Goal: Transaction & Acquisition: Purchase product/service

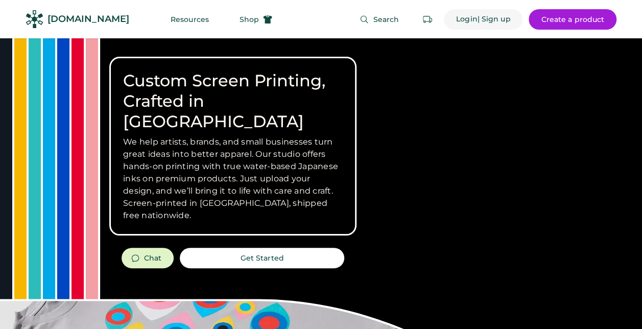
click at [461, 21] on div "Login" at bounding box center [466, 19] width 21 height 10
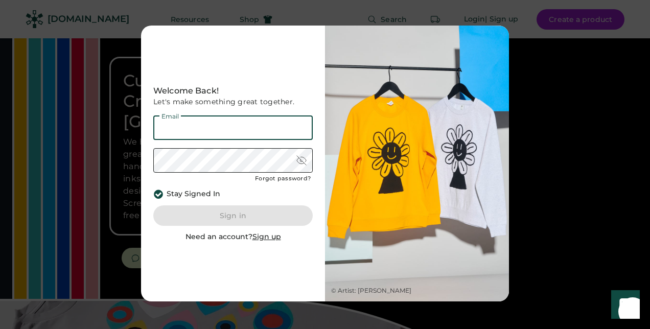
click at [268, 125] on input "email" at bounding box center [232, 128] width 159 height 25
type input "**********"
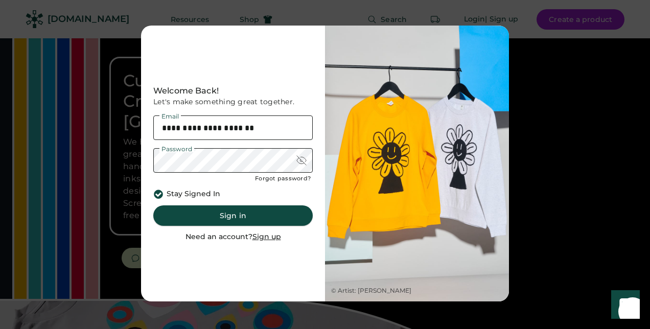
click at [235, 212] on button "Sign in" at bounding box center [232, 215] width 159 height 20
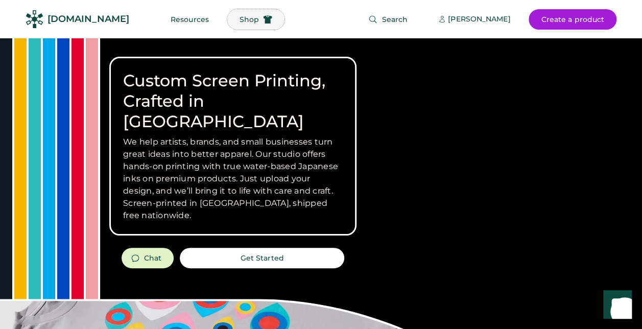
click at [240, 22] on span "Shop" at bounding box center [249, 19] width 19 height 7
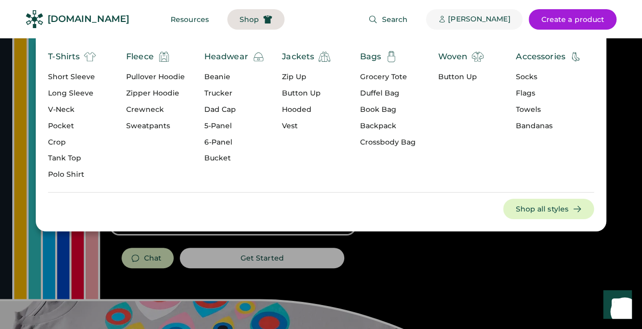
click at [466, 20] on div "[PERSON_NAME]" at bounding box center [479, 19] width 62 height 10
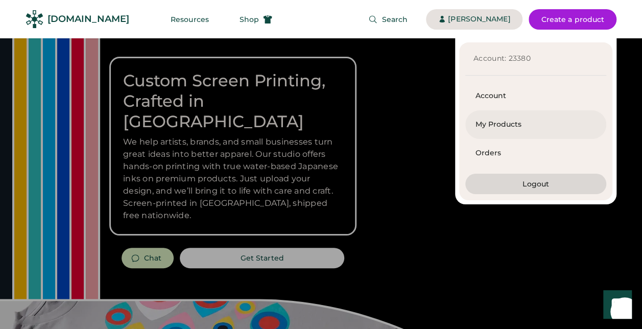
click at [497, 123] on div "My Products" at bounding box center [536, 125] width 121 height 10
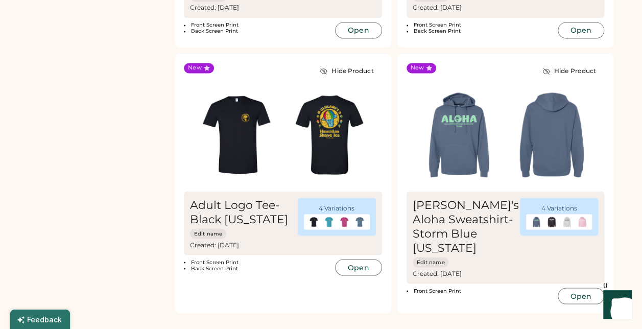
scroll to position [832, 0]
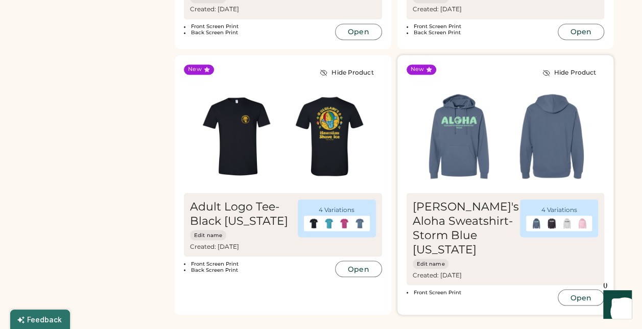
click at [493, 135] on img at bounding box center [459, 136] width 93 height 93
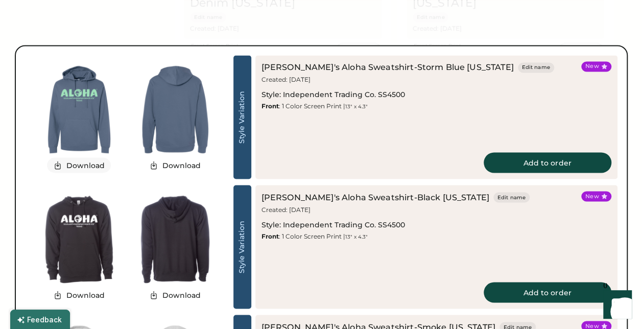
scroll to position [809, 0]
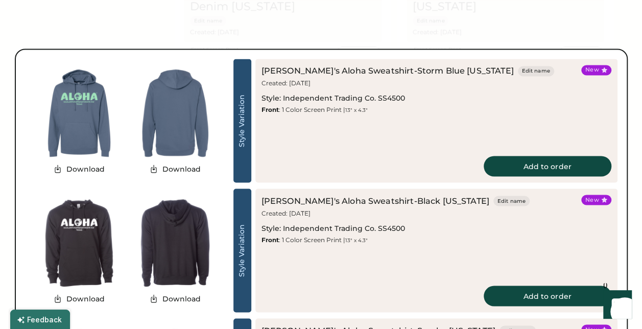
click at [76, 114] on img at bounding box center [79, 113] width 96 height 96
click at [80, 169] on button "Download" at bounding box center [79, 168] width 64 height 15
click at [216, 129] on img at bounding box center [175, 113] width 96 height 96
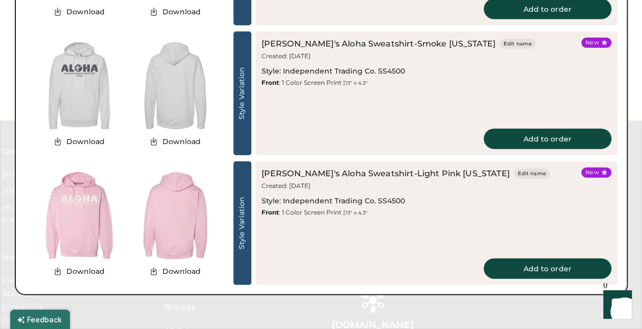
scroll to position [1095, 0]
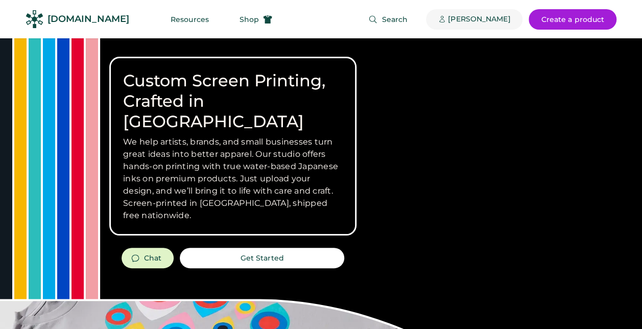
click at [487, 20] on div "[PERSON_NAME]" at bounding box center [479, 19] width 62 height 10
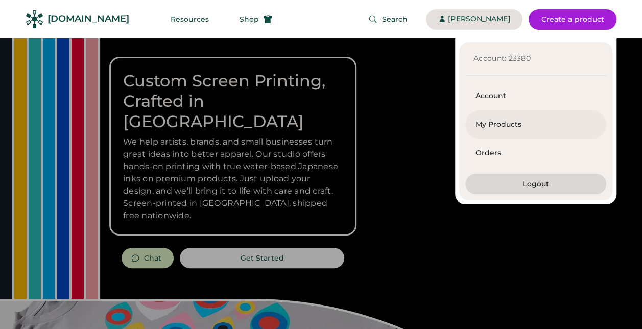
click at [491, 125] on div "My Products" at bounding box center [536, 125] width 121 height 10
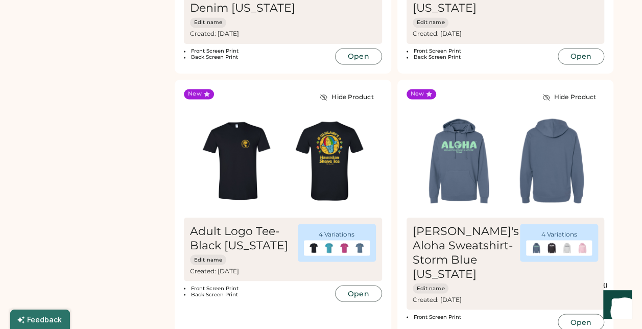
scroll to position [809, 0]
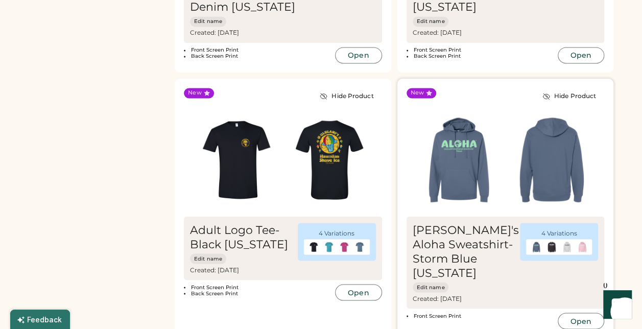
drag, startPoint x: 492, startPoint y: 173, endPoint x: 442, endPoint y: 165, distance: 51.3
click at [442, 165] on img at bounding box center [459, 159] width 93 height 93
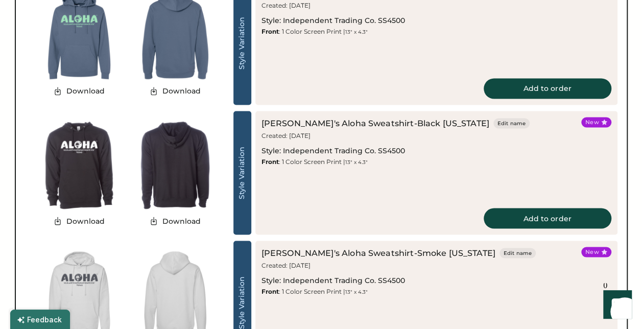
scroll to position [863, 0]
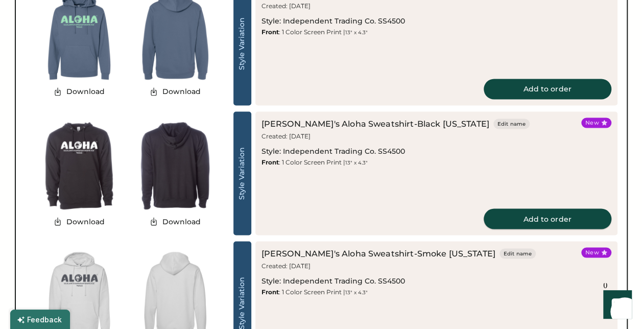
click at [534, 214] on button "Add to order" at bounding box center [548, 219] width 128 height 20
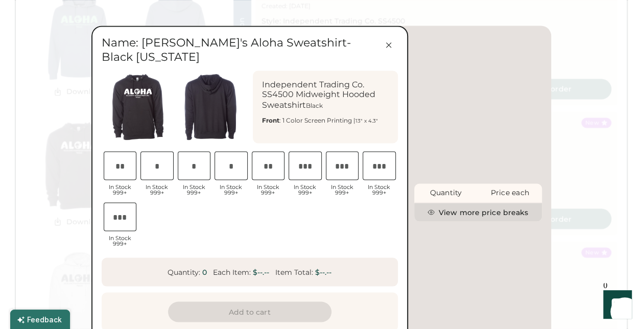
scroll to position [0, 21]
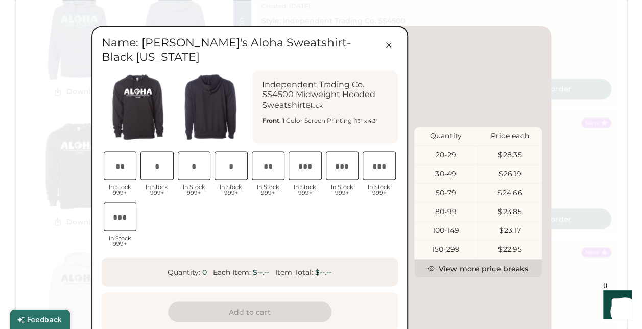
click at [444, 261] on button "View more price breaks" at bounding box center [478, 268] width 128 height 18
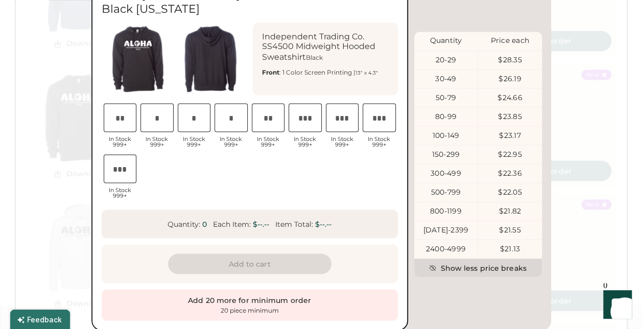
scroll to position [908, 0]
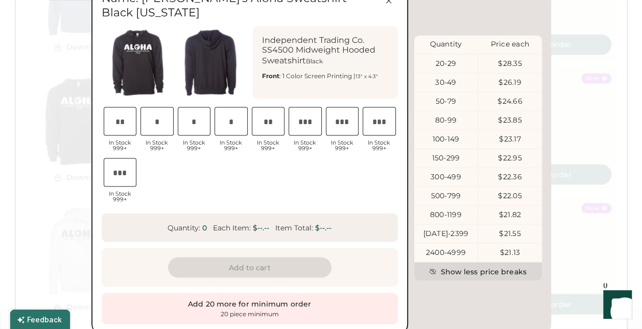
click at [127, 116] on input "input" at bounding box center [120, 121] width 33 height 29
click at [304, 111] on input "input" at bounding box center [305, 121] width 33 height 29
click at [162, 108] on input "input" at bounding box center [157, 121] width 33 height 29
type input "*"
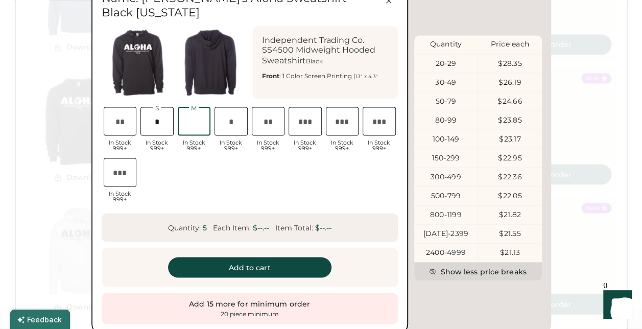
click at [194, 107] on input "input" at bounding box center [194, 121] width 33 height 29
type input "*"
click at [238, 107] on input "input" at bounding box center [231, 121] width 33 height 29
type input "*"
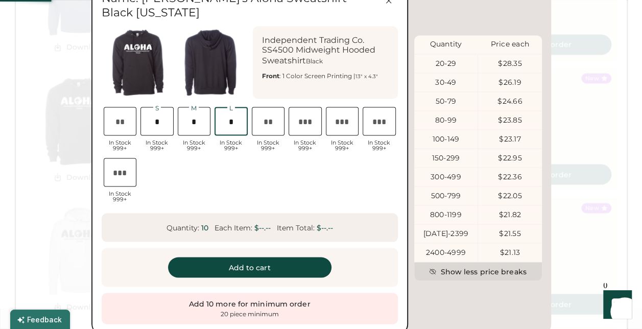
click at [269, 111] on input "input" at bounding box center [268, 121] width 33 height 29
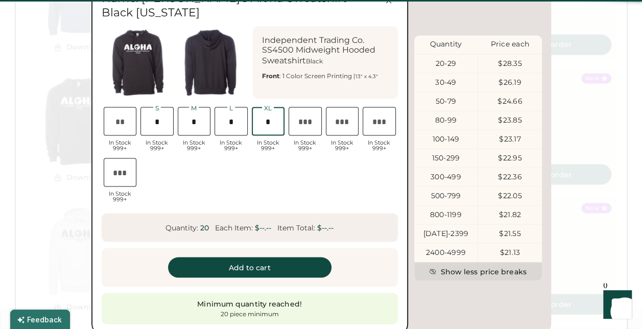
type input "*"
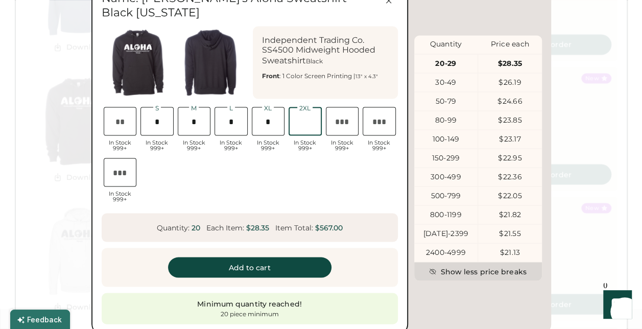
click at [313, 111] on input "input" at bounding box center [305, 121] width 33 height 29
type input "*"
click at [274, 116] on input "input" at bounding box center [268, 121] width 33 height 29
click at [166, 111] on input "input" at bounding box center [157, 121] width 33 height 29
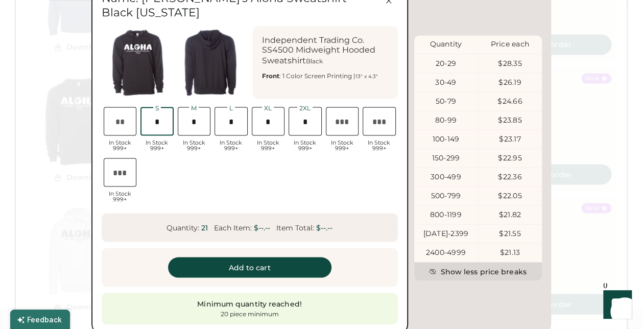
type input "*"
click at [197, 107] on input "input" at bounding box center [194, 121] width 33 height 29
type input "*"
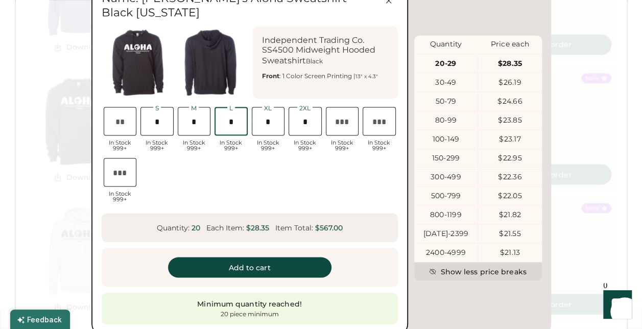
click at [238, 107] on input "input" at bounding box center [231, 121] width 33 height 29
type input "*"
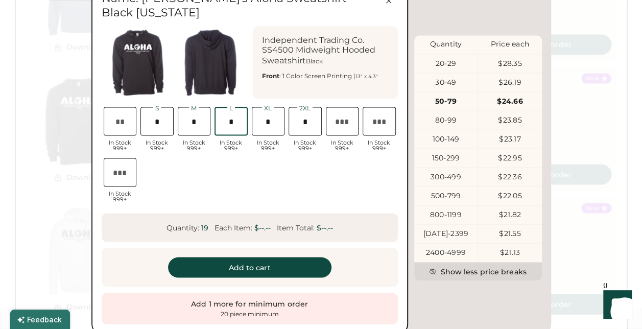
type input "*"
click at [275, 107] on input "input" at bounding box center [268, 121] width 33 height 29
click at [207, 111] on input "input" at bounding box center [194, 121] width 33 height 29
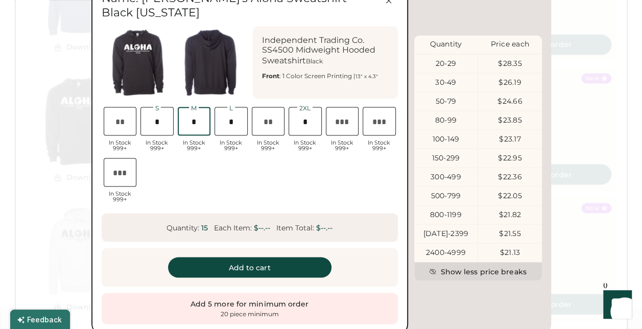
type input "*"
click at [240, 110] on input "input" at bounding box center [231, 121] width 33 height 29
click at [157, 114] on input "input" at bounding box center [157, 121] width 33 height 29
type input "*"
click at [236, 110] on input "input" at bounding box center [231, 121] width 33 height 29
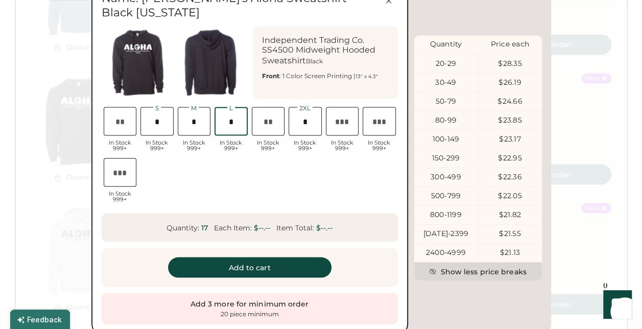
scroll to position [0, 27]
type input "*"
click at [263, 111] on input "input" at bounding box center [268, 121] width 33 height 29
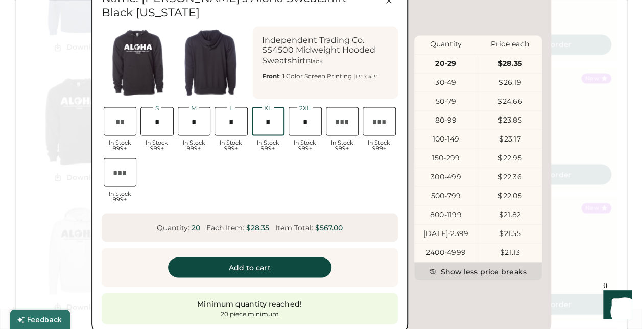
scroll to position [0, 28]
type input "*"
click at [248, 181] on div "XS In Stock 999+ S In Stock 999+ M In Stock 999+ L In Stock 999+ XL In Stock 99…" at bounding box center [250, 156] width 296 height 102
click at [242, 257] on button "Add to cart" at bounding box center [250, 267] width 164 height 20
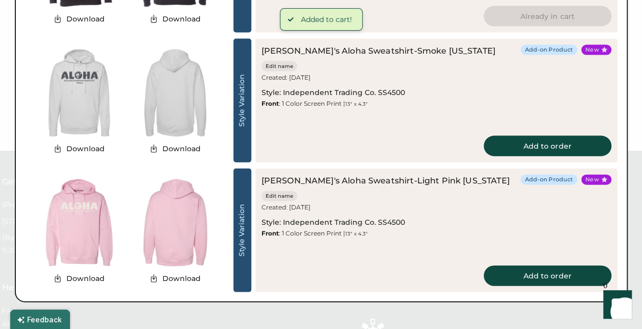
scroll to position [1065, 0]
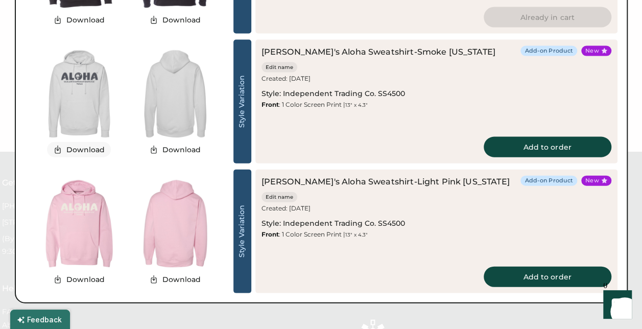
click at [88, 148] on button "Download" at bounding box center [79, 149] width 64 height 15
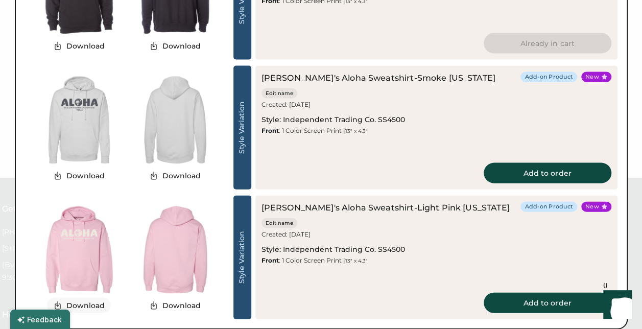
scroll to position [1057, 0]
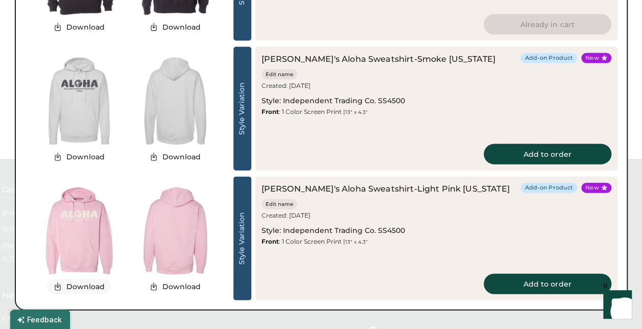
click at [82, 285] on button "Download" at bounding box center [79, 286] width 64 height 15
click at [557, 287] on button "Add to order" at bounding box center [548, 284] width 128 height 20
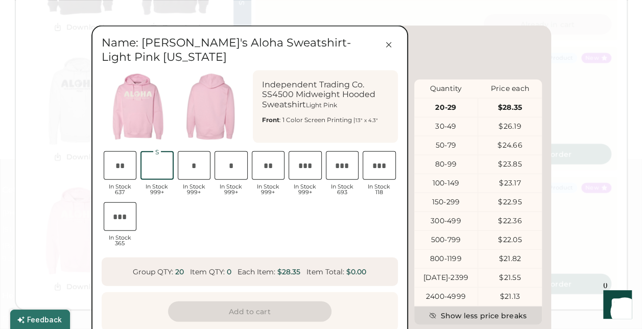
click at [161, 164] on input "input" at bounding box center [157, 165] width 33 height 29
type input "*"
click at [207, 166] on input "input" at bounding box center [194, 165] width 33 height 29
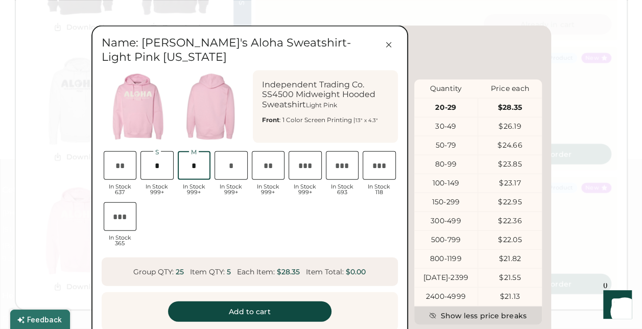
scroll to position [0, 24]
type input "*"
click at [237, 166] on input "input" at bounding box center [231, 165] width 33 height 29
type input "*"
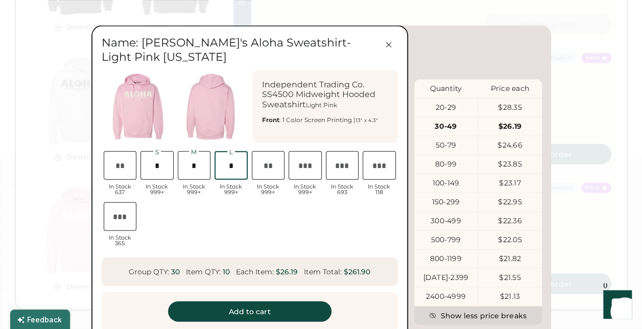
click at [270, 168] on input "input" at bounding box center [268, 165] width 33 height 29
type input "*"
click at [301, 167] on input "input" at bounding box center [305, 165] width 33 height 29
type input "*"
click at [312, 233] on div "XS In Stock 637 S In Stock 999+ M In Stock 999+ L In Stock 999+ XL In Stock 999…" at bounding box center [250, 200] width 296 height 102
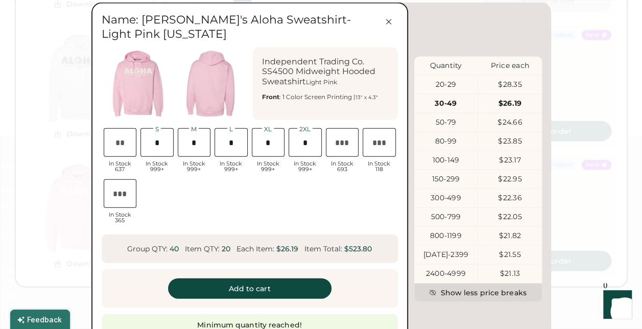
scroll to position [1081, 0]
click at [260, 289] on button "Add to cart" at bounding box center [250, 288] width 164 height 20
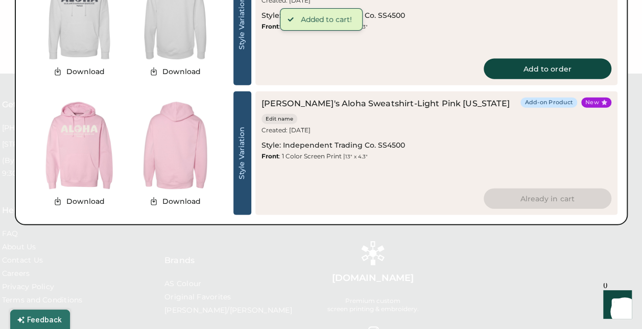
scroll to position [1196, 0]
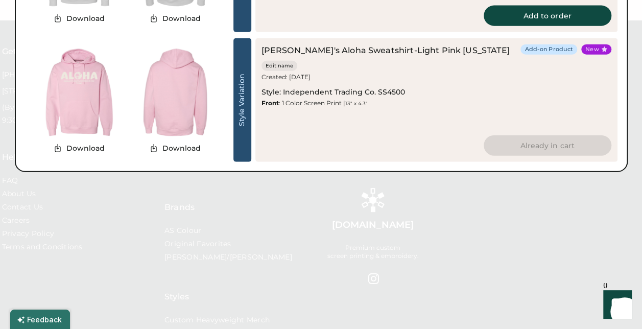
click at [293, 243] on div at bounding box center [321, 164] width 642 height 329
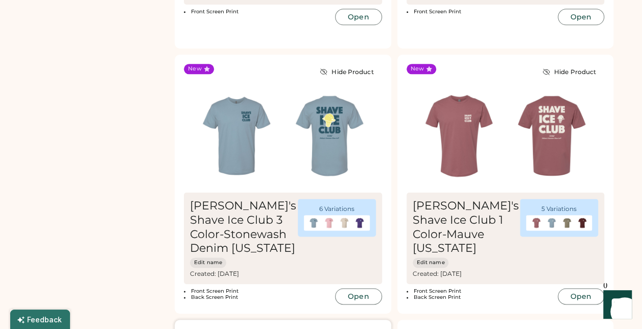
scroll to position [566, 0]
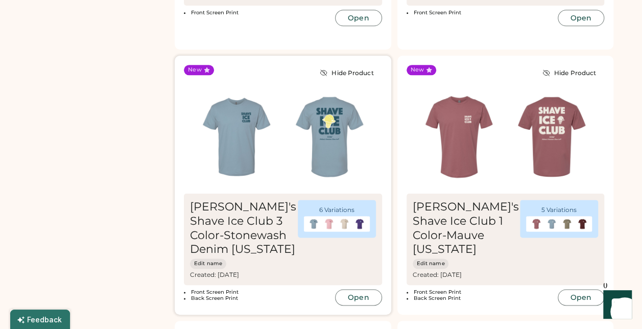
click at [322, 147] on img at bounding box center [329, 136] width 93 height 93
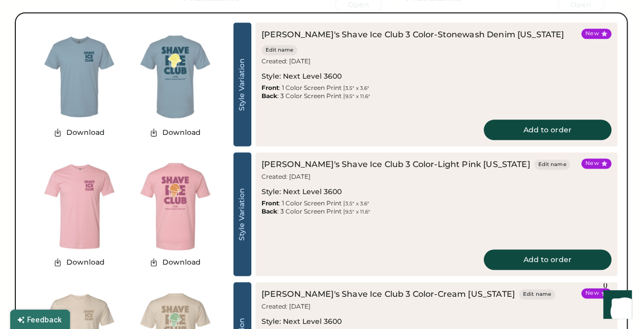
scroll to position [494, 0]
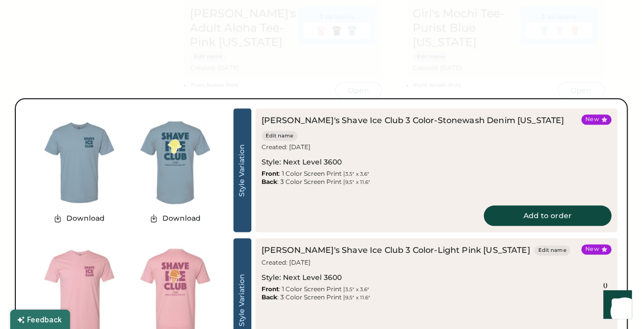
click at [377, 45] on div at bounding box center [321, 164] width 642 height 329
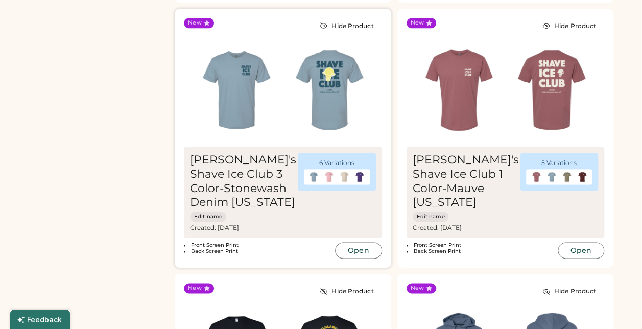
scroll to position [614, 0]
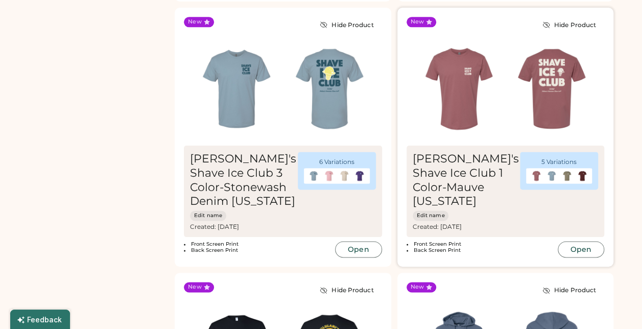
click at [428, 81] on img at bounding box center [459, 88] width 93 height 93
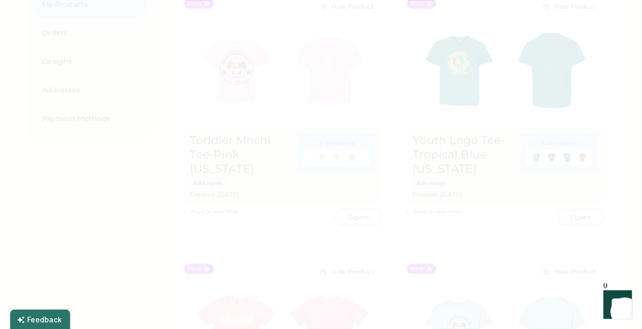
scroll to position [101, 0]
click at [460, 163] on div at bounding box center [321, 164] width 642 height 329
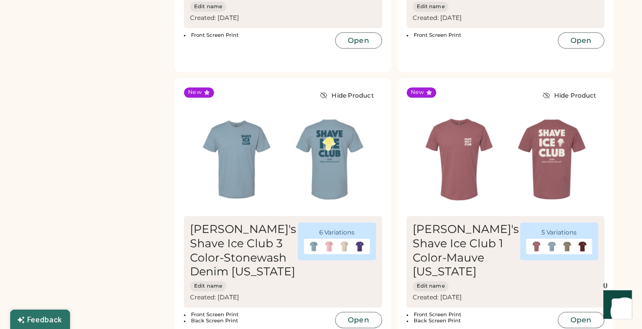
scroll to position [552, 0]
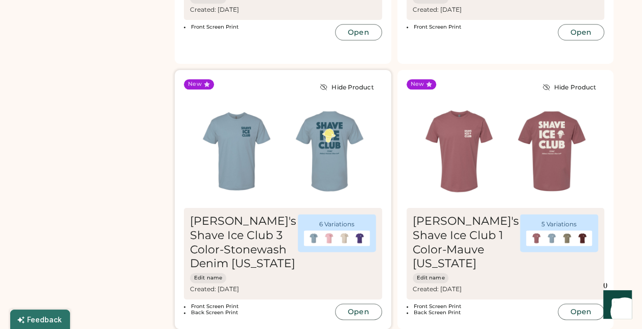
click at [336, 163] on img at bounding box center [329, 151] width 93 height 93
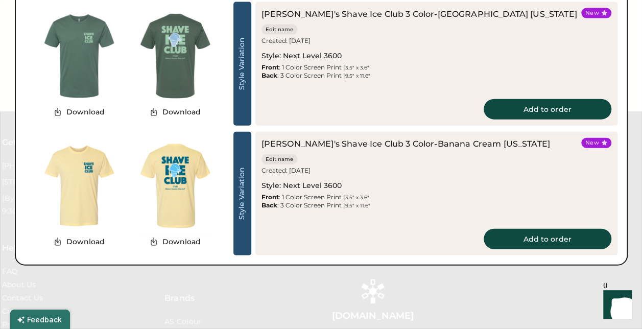
scroll to position [1106, 0]
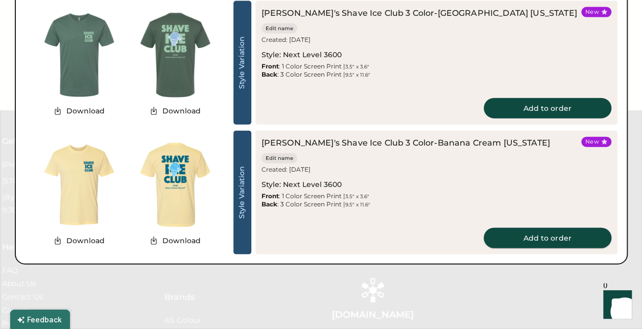
click at [515, 238] on button "Add to order" at bounding box center [548, 238] width 128 height 20
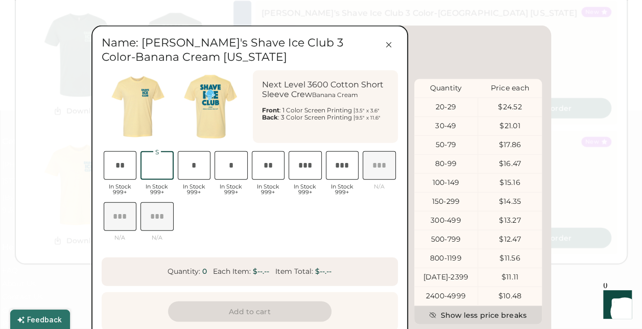
click at [155, 169] on input "input" at bounding box center [157, 165] width 33 height 29
type input "*"
click at [203, 169] on input "input" at bounding box center [194, 165] width 33 height 29
type input "*"
click at [233, 169] on input "input" at bounding box center [231, 165] width 33 height 29
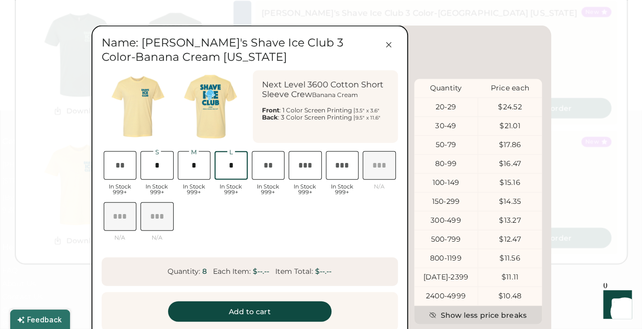
type input "*"
click at [262, 166] on input "input" at bounding box center [268, 165] width 33 height 29
type input "*"
click at [296, 167] on input "input" at bounding box center [305, 165] width 33 height 29
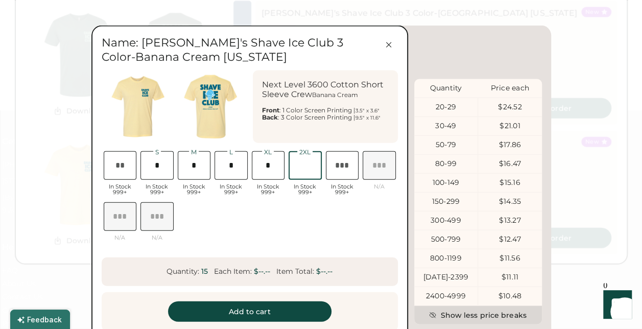
scroll to position [0, 28]
type input "*"
click at [275, 207] on div "XS In Stock 999+ S In Stock 999+ M In Stock 999+ L In Stock 999+ XL In Stock 99…" at bounding box center [250, 200] width 296 height 102
click at [235, 315] on button "Add to cart" at bounding box center [250, 312] width 164 height 20
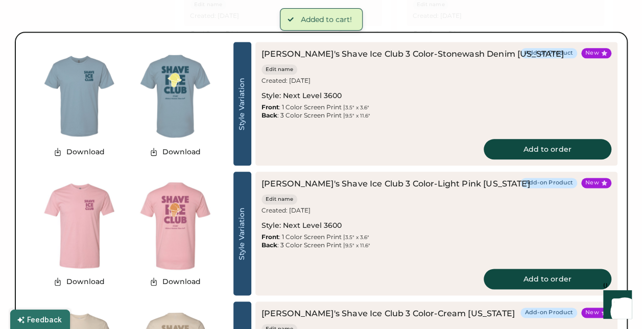
scroll to position [544, 0]
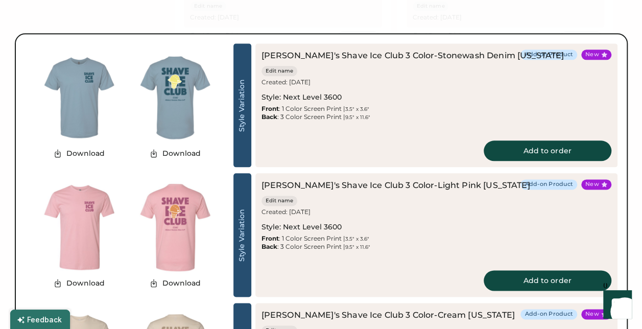
click at [504, 268] on div "[PERSON_NAME]'s Shave Ice Club 3 Color-Light Pink [US_STATE] Edit name Created:…" at bounding box center [437, 235] width 362 height 124
click at [504, 273] on button "Add to order" at bounding box center [548, 280] width 128 height 20
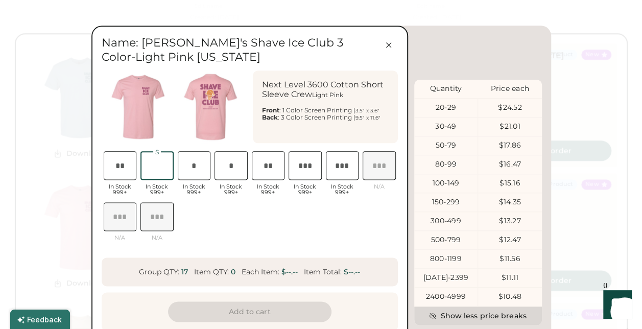
click at [158, 170] on input "input" at bounding box center [157, 165] width 33 height 29
type input "*"
click at [196, 165] on input "input" at bounding box center [194, 165] width 33 height 29
type input "*"
click at [231, 169] on input "input" at bounding box center [231, 165] width 33 height 29
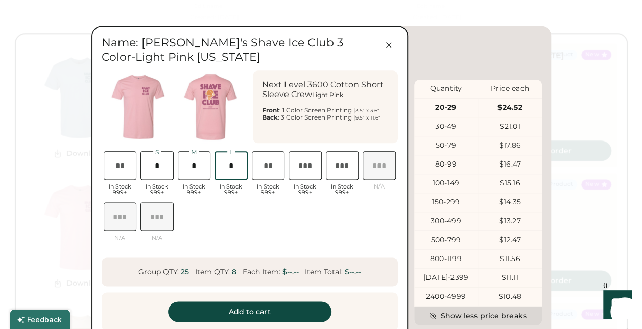
type input "*"
click at [263, 168] on input "input" at bounding box center [268, 165] width 33 height 29
type input "*"
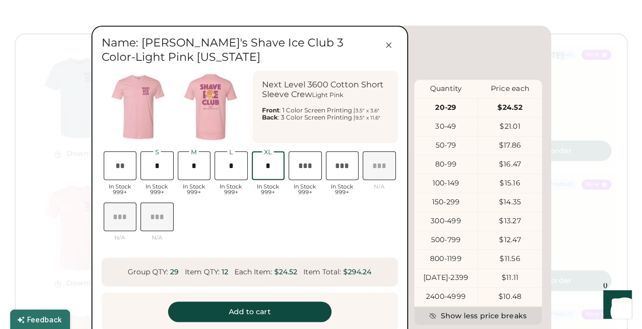
click at [308, 168] on input "input" at bounding box center [305, 165] width 33 height 29
type input "*"
click at [265, 257] on div "Name: [PERSON_NAME]'s Shave Ice Club 3 Color-Light Pink [US_STATE] Next Level 3…" at bounding box center [249, 202] width 317 height 353
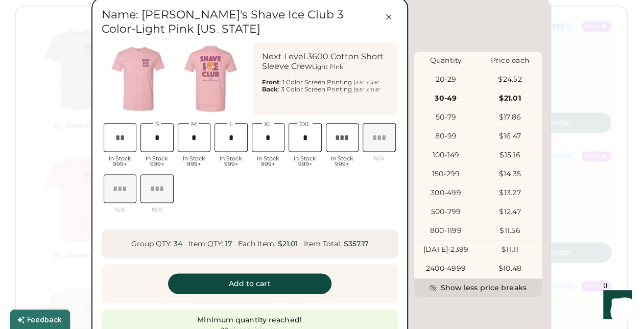
scroll to position [573, 0]
click at [230, 279] on button "Add to cart" at bounding box center [250, 283] width 164 height 20
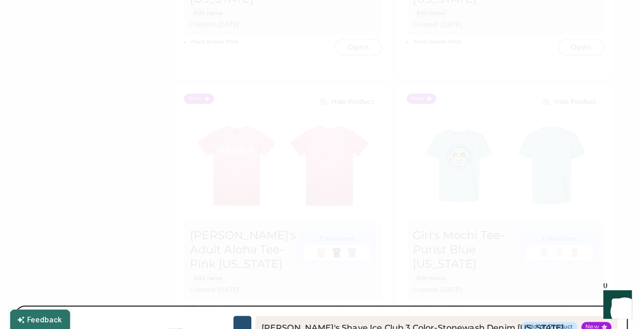
scroll to position [227, 0]
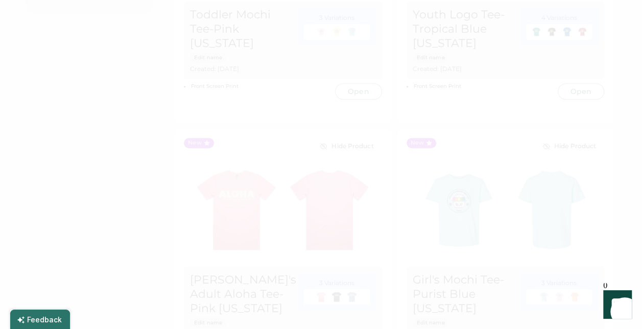
click at [504, 209] on div at bounding box center [321, 164] width 642 height 329
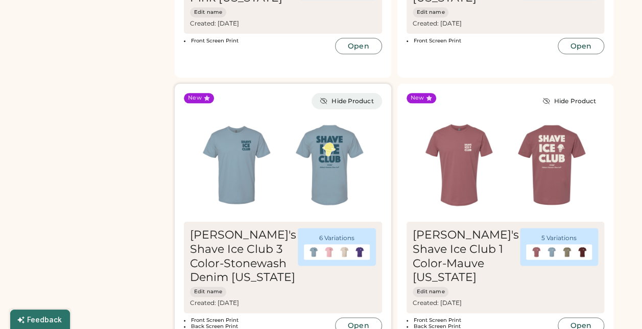
scroll to position [602, 0]
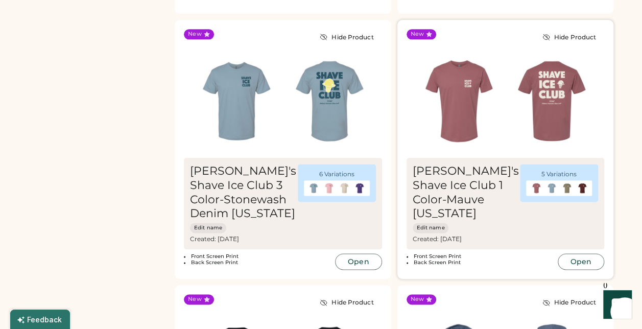
click at [487, 120] on img at bounding box center [459, 101] width 93 height 93
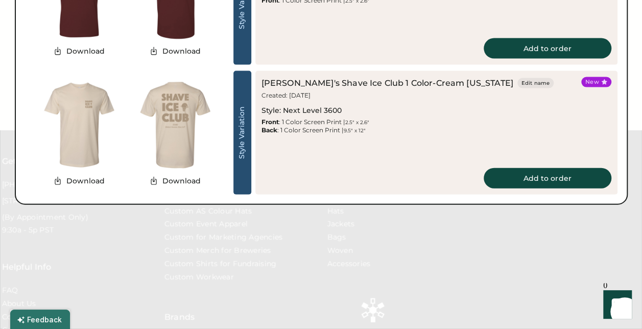
scroll to position [1086, 0]
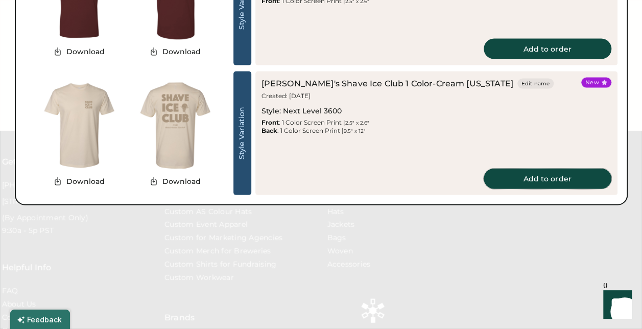
click at [525, 179] on button "Add to order" at bounding box center [548, 179] width 128 height 20
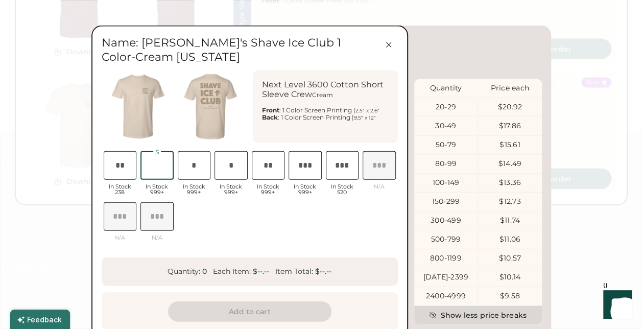
click at [160, 169] on input "input" at bounding box center [157, 165] width 33 height 29
type input "*"
click at [201, 167] on input "input" at bounding box center [194, 165] width 33 height 29
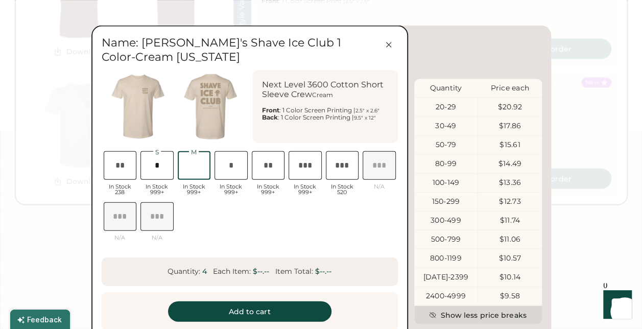
scroll to position [0, 22]
type input "*"
click at [235, 168] on input "input" at bounding box center [231, 165] width 33 height 29
type input "*"
click at [274, 171] on input "input" at bounding box center [268, 165] width 33 height 29
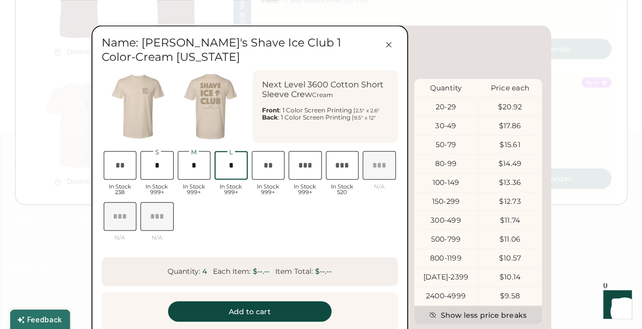
type input "*"
click at [306, 166] on input "input" at bounding box center [305, 165] width 33 height 29
type input "*"
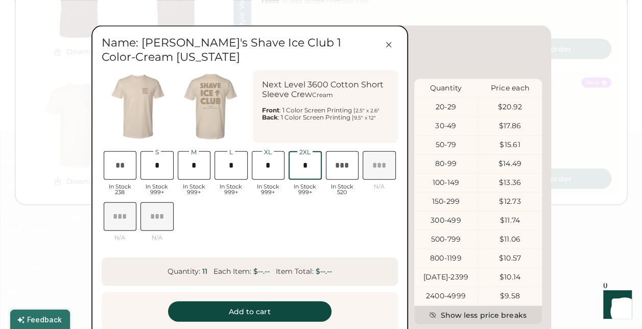
click at [252, 241] on div "XS In Stock 238 S In Stock 999+ M In Stock 999+ L In Stock 999+ XL In Stock 999…" at bounding box center [250, 200] width 296 height 102
click at [294, 216] on div "XS In Stock 238 S In Stock 999+ M In Stock 999+ L In Stock 999+ XL In Stock 999…" at bounding box center [250, 200] width 296 height 102
click at [249, 311] on button "Add to cart" at bounding box center [250, 312] width 164 height 20
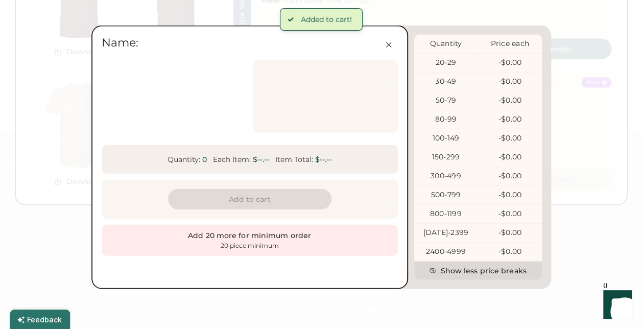
scroll to position [0, 20]
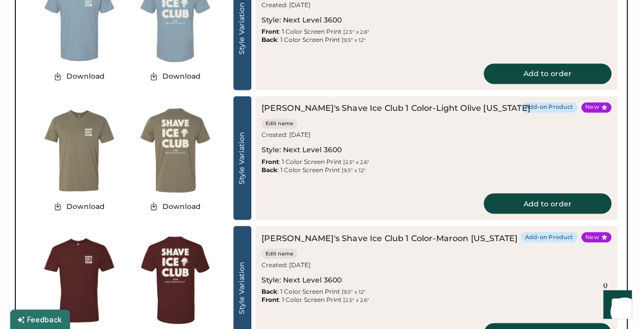
click at [430, 260] on div "[PERSON_NAME]'s Shave Ice Club 1 Color-Maroon [US_STATE] Edit name Created: [DA…" at bounding box center [390, 268] width 256 height 72
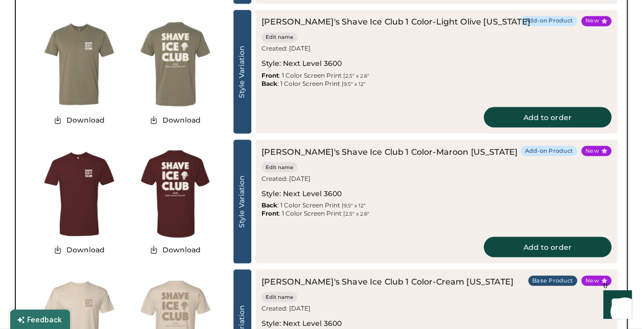
scroll to position [888, 0]
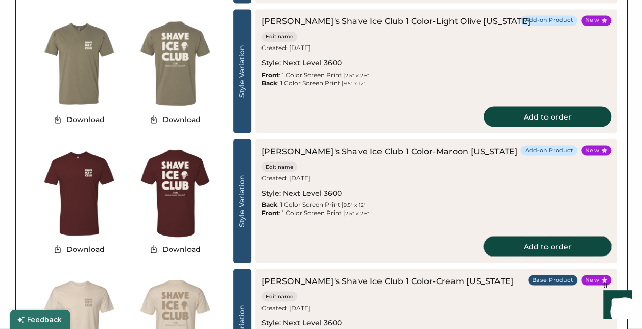
click at [545, 242] on button "Add to order" at bounding box center [548, 246] width 128 height 20
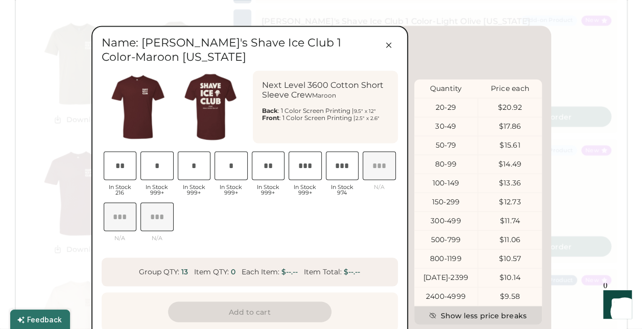
click at [161, 181] on div "S In Stock 999+" at bounding box center [157, 174] width 37 height 51
click at [163, 173] on input "input" at bounding box center [157, 165] width 33 height 29
type input "*"
click at [200, 173] on input "input" at bounding box center [194, 165] width 33 height 29
type input "*"
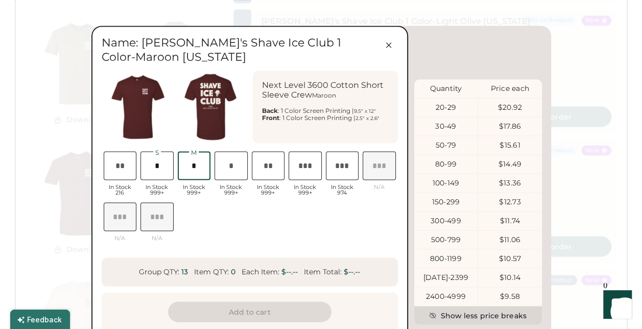
click at [228, 166] on input "input" at bounding box center [231, 165] width 33 height 29
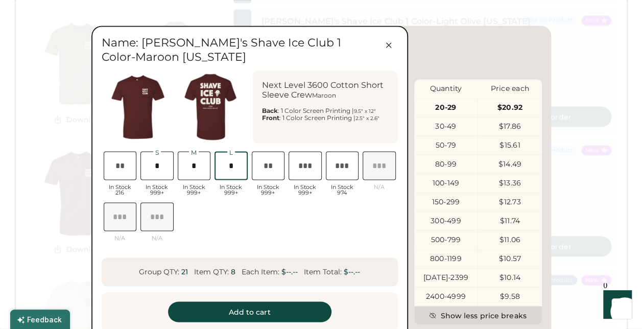
type input "*"
click at [266, 166] on input "input" at bounding box center [268, 165] width 33 height 29
type input "*"
click at [304, 170] on input "input" at bounding box center [305, 165] width 33 height 29
type input "*"
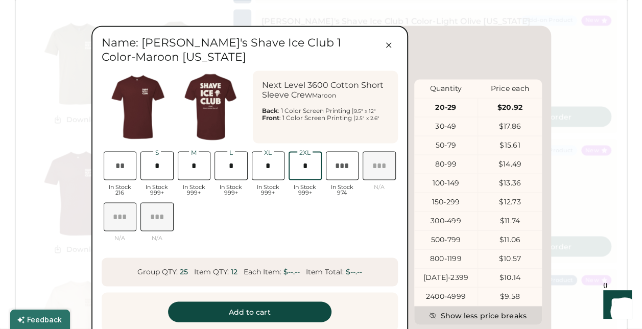
click at [301, 236] on div "XS In Stock 216 S In Stock 999+ M In Stock 999+ L In Stock 999+ XL In Stock 999…" at bounding box center [250, 200] width 296 height 102
click at [239, 311] on button "Add to cart" at bounding box center [250, 312] width 164 height 20
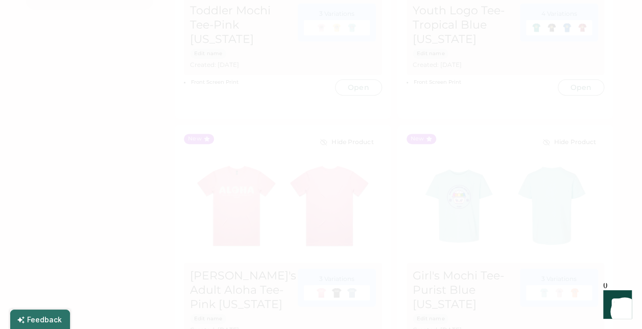
scroll to position [156, 0]
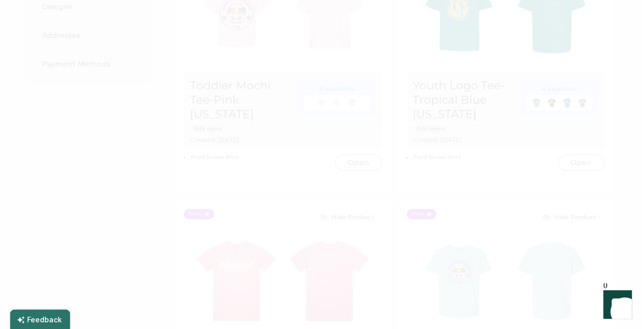
click at [471, 153] on div at bounding box center [321, 164] width 642 height 329
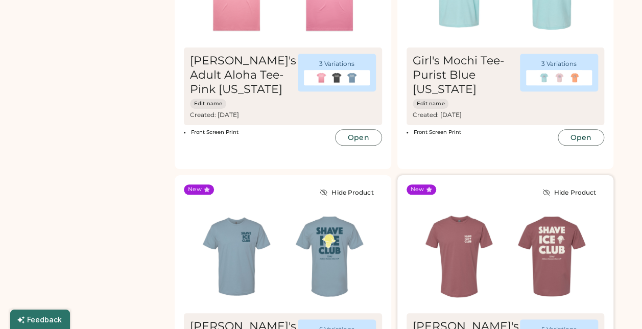
scroll to position [639, 0]
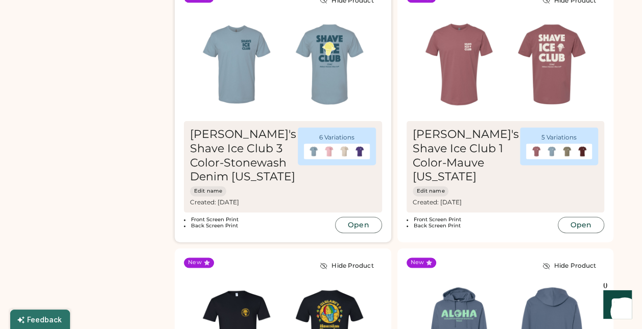
click at [316, 56] on img at bounding box center [329, 64] width 93 height 93
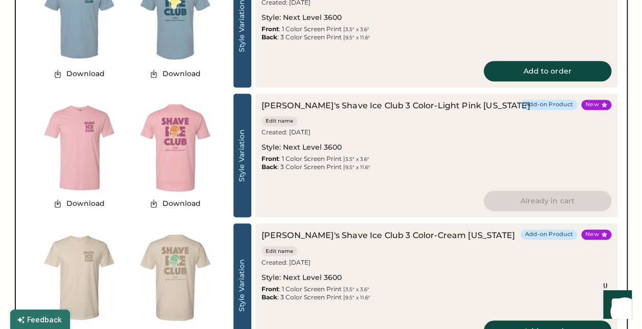
scroll to position [713, 0]
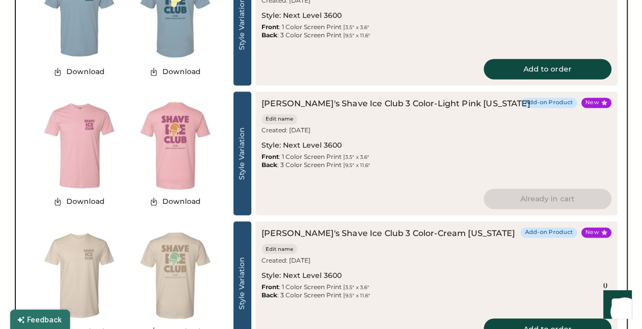
click at [168, 145] on img at bounding box center [175, 146] width 96 height 96
drag, startPoint x: 174, startPoint y: 201, endPoint x: 148, endPoint y: 201, distance: 26.6
drag, startPoint x: 148, startPoint y: 201, endPoint x: 159, endPoint y: 205, distance: 12.0
click at [159, 205] on button "Download" at bounding box center [175, 201] width 64 height 15
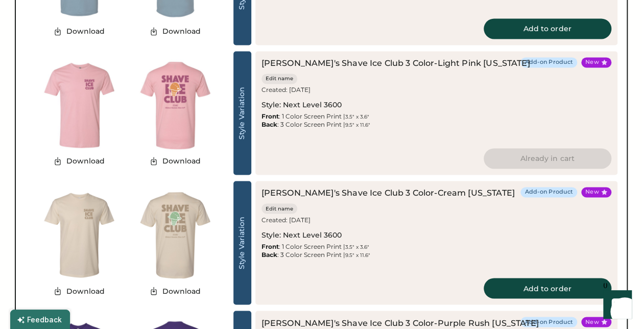
scroll to position [753, 0]
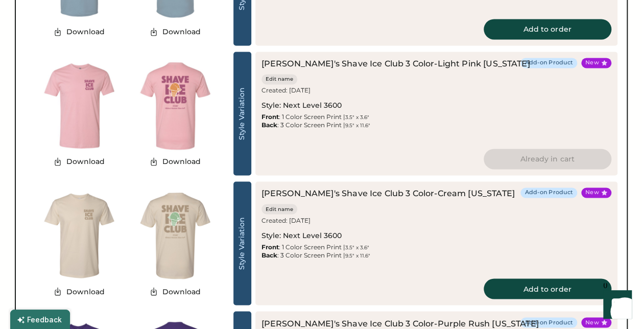
click at [204, 173] on div "Download Download" at bounding box center [127, 114] width 204 height 124
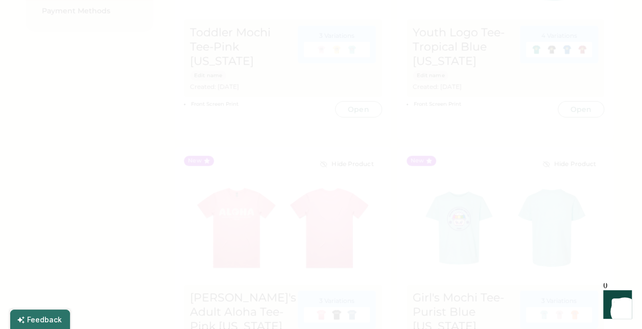
scroll to position [0, 0]
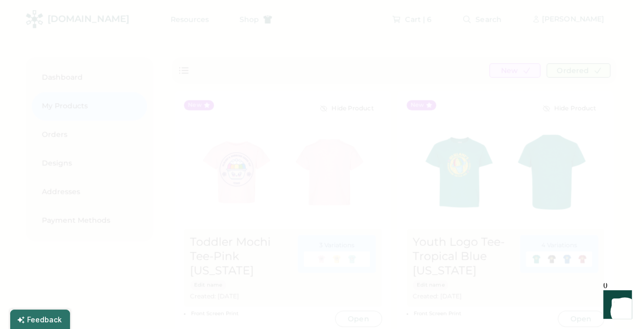
click at [460, 87] on div at bounding box center [321, 164] width 642 height 329
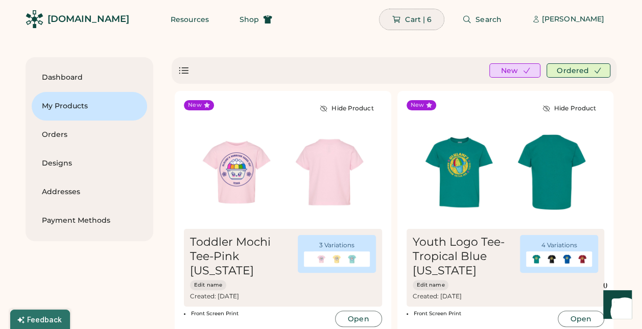
click at [426, 20] on span "Cart | 6" at bounding box center [418, 19] width 27 height 7
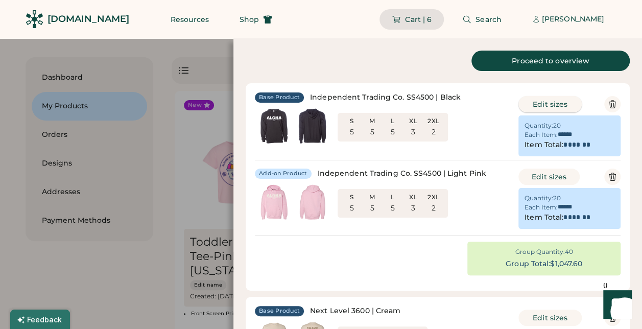
click at [559, 104] on button "Edit sizes" at bounding box center [550, 104] width 63 height 16
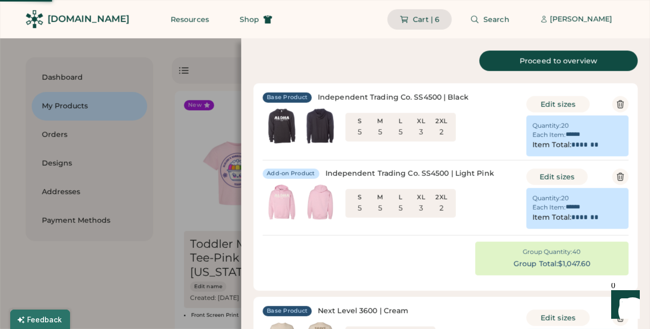
scroll to position [0, 28]
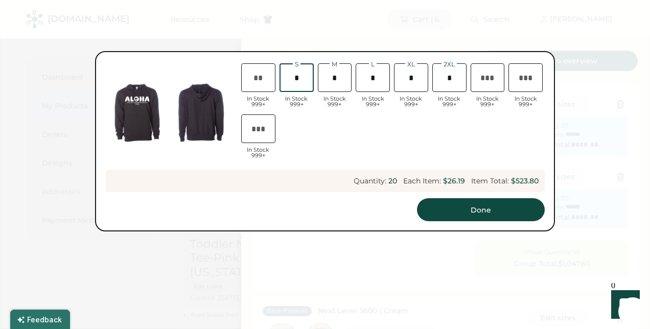
drag, startPoint x: 299, startPoint y: 80, endPoint x: 270, endPoint y: 72, distance: 30.7
click at [270, 72] on div "XS In Stock 999+ S In Stock 999+ M In Stock 999+ L In Stock 999+ XL In Stock 99…" at bounding box center [392, 112] width 306 height 102
type input "*"
type input "**"
drag, startPoint x: 339, startPoint y: 76, endPoint x: 307, endPoint y: 78, distance: 32.2
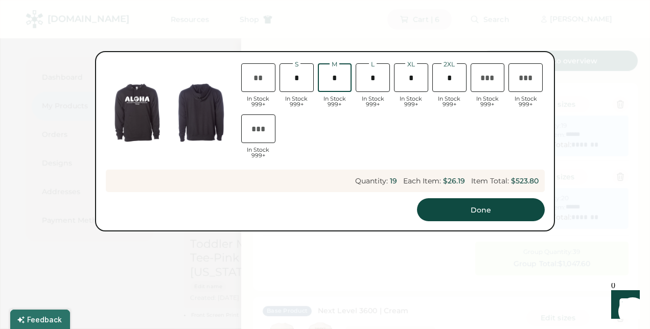
click at [307, 78] on div "XS In Stock 999+ S In Stock 999+ M In Stock 999+ L In Stock 999+ XL In Stock 99…" at bounding box center [392, 112] width 306 height 102
type input "*"
type input "*******"
type input "*"
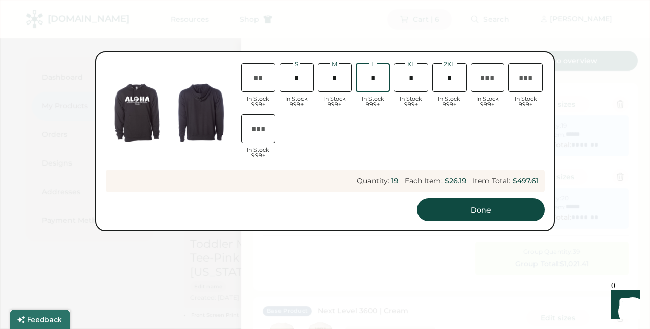
drag, startPoint x: 379, startPoint y: 77, endPoint x: 349, endPoint y: 77, distance: 30.2
click at [349, 77] on div "XS In Stock 999+ S In Stock 999+ M In Stock 999+ L In Stock 999+ XL In Stock 99…" at bounding box center [392, 112] width 306 height 102
type input "*"
type input "*******"
type input "**"
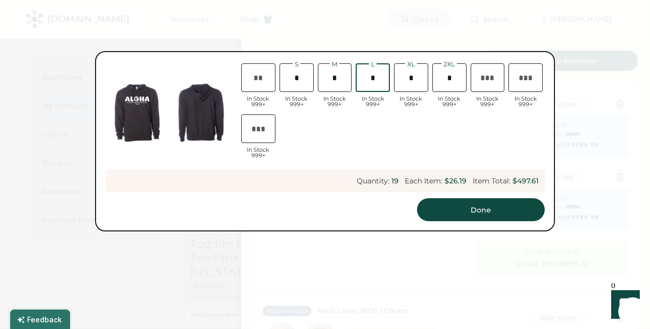
type input "*"
drag, startPoint x: 421, startPoint y: 80, endPoint x: 380, endPoint y: 83, distance: 40.5
click at [380, 83] on div "XS In Stock 999+ S In Stock 999+ M In Stock 999+ L In Stock 999+ XL In Stock 99…" at bounding box center [392, 112] width 306 height 102
type input "*******"
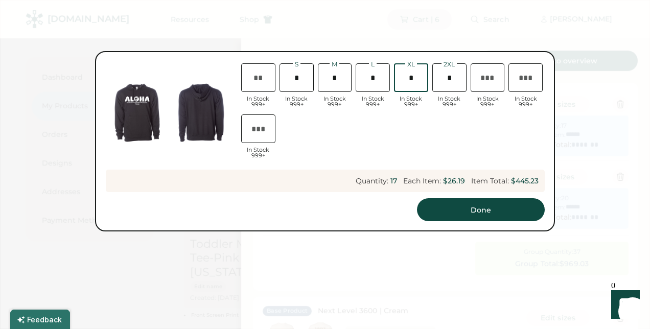
type input "*"
type input "**"
click at [414, 89] on input "input" at bounding box center [411, 77] width 34 height 29
type input "*******"
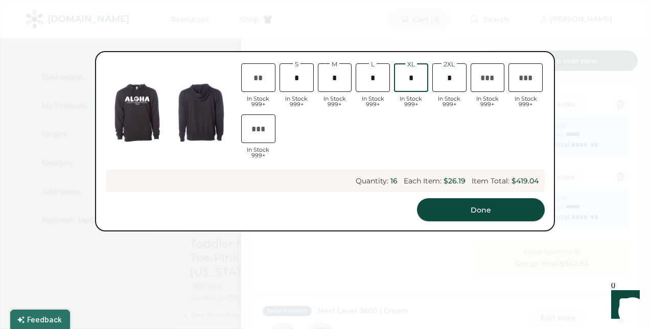
type input "*"
click at [467, 213] on button "Done" at bounding box center [481, 209] width 128 height 23
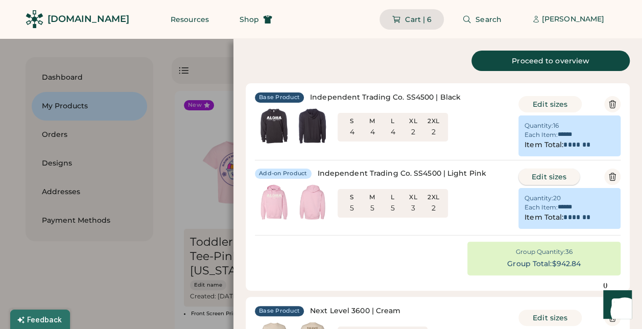
click at [565, 177] on button "Edit sizes" at bounding box center [549, 177] width 61 height 16
type input "*"
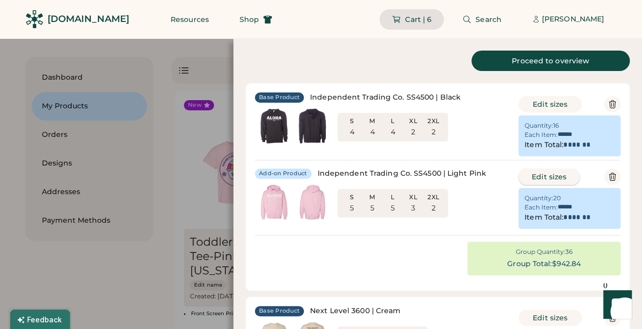
type input "**"
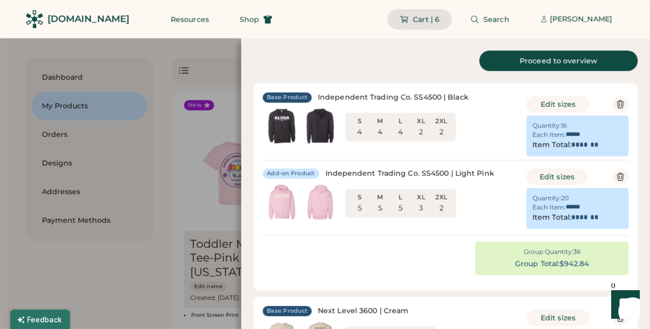
scroll to position [0, 28]
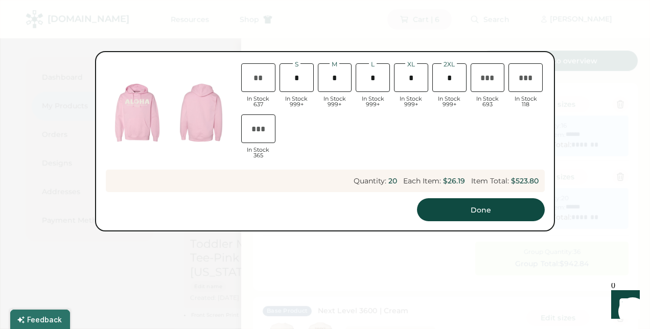
drag, startPoint x: 304, startPoint y: 79, endPoint x: 286, endPoint y: 78, distance: 18.0
click at [286, 78] on input "input" at bounding box center [297, 77] width 34 height 29
type input "*"
type input "**"
type input "*"
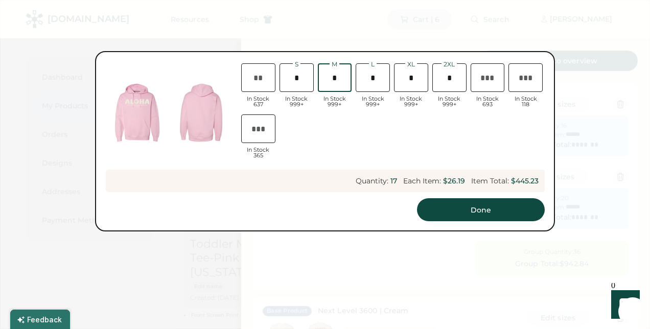
drag, startPoint x: 348, startPoint y: 80, endPoint x: 316, endPoint y: 73, distance: 33.0
click at [316, 73] on div "M In Stock 999+" at bounding box center [335, 86] width 38 height 51
type input "*"
type input "**"
type input "*******"
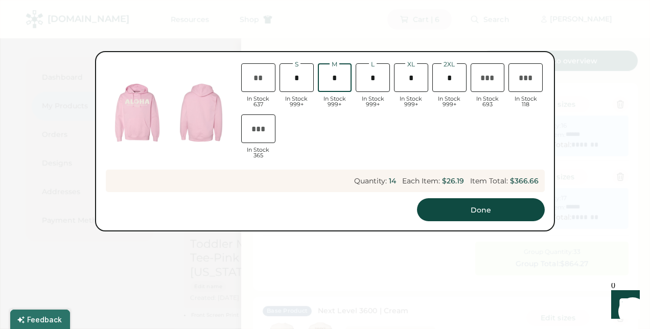
type input "*"
drag, startPoint x: 383, startPoint y: 79, endPoint x: 359, endPoint y: 74, distance: 24.5
click at [359, 74] on input "input" at bounding box center [373, 77] width 34 height 29
type input "*"
type input "*******"
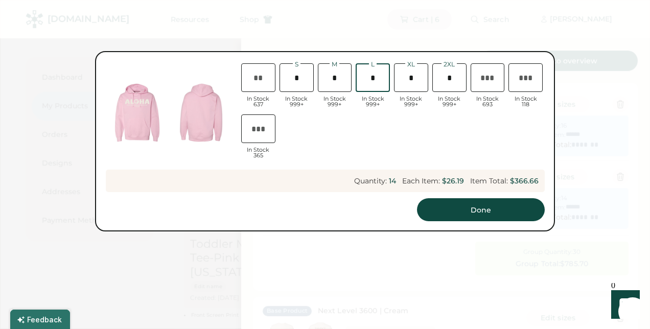
type input "**"
type input "*"
drag, startPoint x: 420, startPoint y: 79, endPoint x: 368, endPoint y: 81, distance: 52.2
click at [368, 81] on div "XS In Stock 637 S In Stock 999+ M In Stock 999+ L In Stock 999+ XL In Stock 999…" at bounding box center [392, 112] width 306 height 102
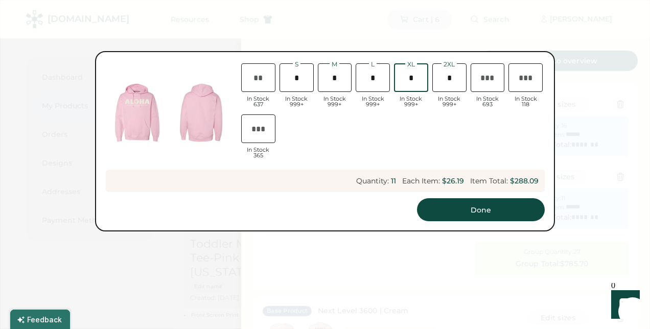
type input "*"
type input "**"
type input "******"
type input "*******"
type input "******"
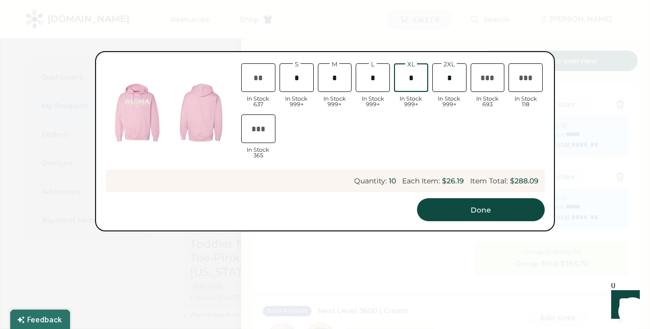
type input "*******"
type input "*"
drag, startPoint x: 306, startPoint y: 80, endPoint x: 240, endPoint y: 83, distance: 66.0
click at [240, 83] on div "XS In Stock 637 S In Stock 999+ M In Stock 999+ L In Stock 999+ XL In Stock 999…" at bounding box center [392, 112] width 306 height 102
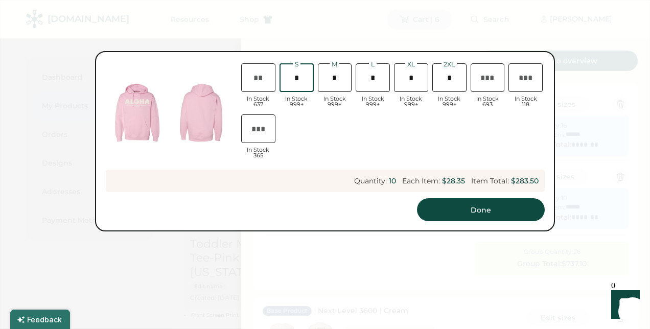
type input "*"
type input "**"
type input "*******"
type input "*"
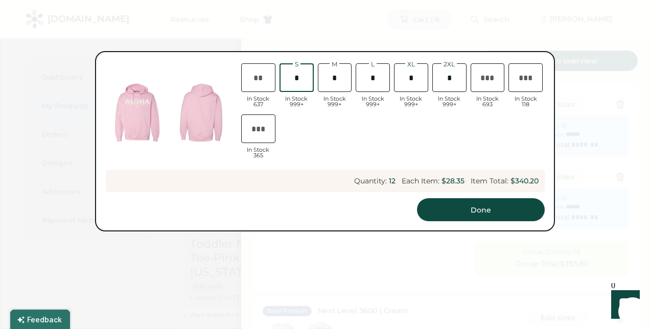
drag, startPoint x: 340, startPoint y: 75, endPoint x: 302, endPoint y: 76, distance: 38.9
click at [302, 76] on div "XS In Stock 637 S In Stock 999+ M In Stock 999+ L In Stock 999+ XL In Stock 999…" at bounding box center [392, 112] width 306 height 102
type input "*"
type input "******"
type input "*******"
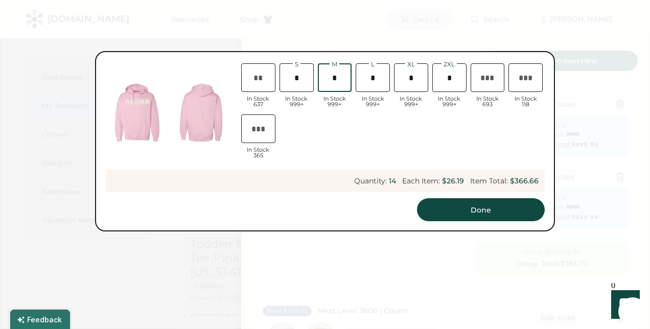
type input "******"
type input "*******"
type input "**"
type input "*"
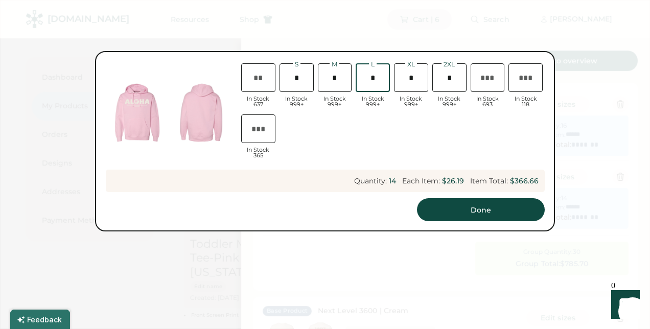
click at [357, 77] on input "input" at bounding box center [373, 77] width 34 height 29
type input "*"
type input "*******"
type input "**"
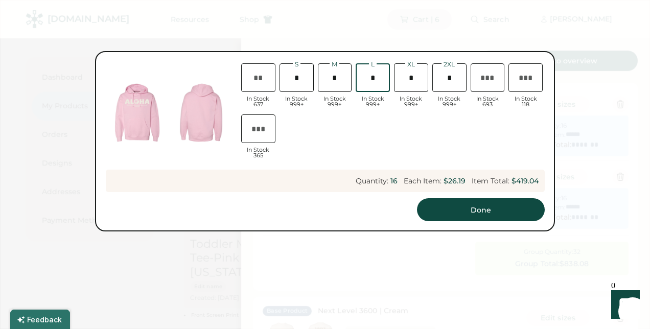
type input "*"
drag, startPoint x: 416, startPoint y: 76, endPoint x: 402, endPoint y: 76, distance: 13.8
click at [402, 76] on input "input" at bounding box center [411, 77] width 34 height 29
type input "*"
type input "*******"
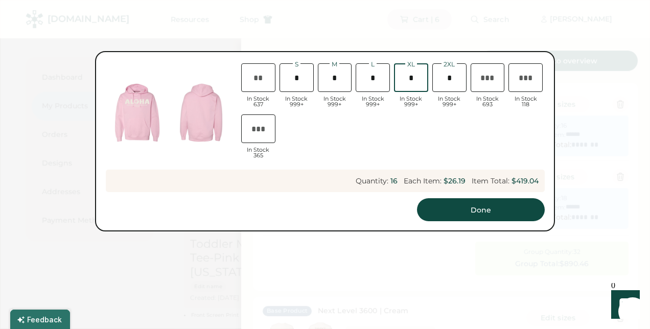
type input "**"
type input "*******"
type input "*"
type input "**"
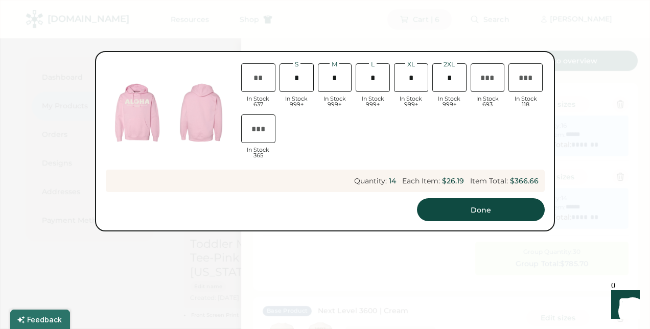
click at [406, 117] on div "XS In Stock 637 S In Stock 999+ M In Stock 999+ L In Stock 999+ XL In Stock 999…" at bounding box center [392, 112] width 306 height 102
type input "*******"
type input "**"
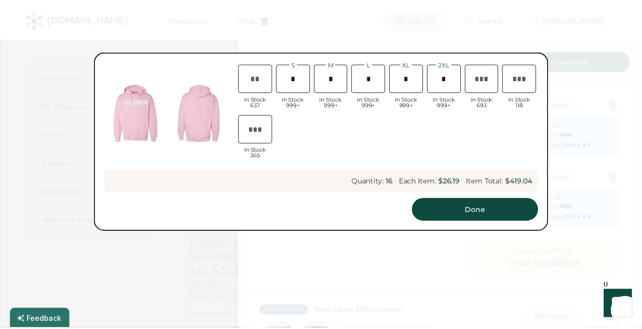
scroll to position [0, 27]
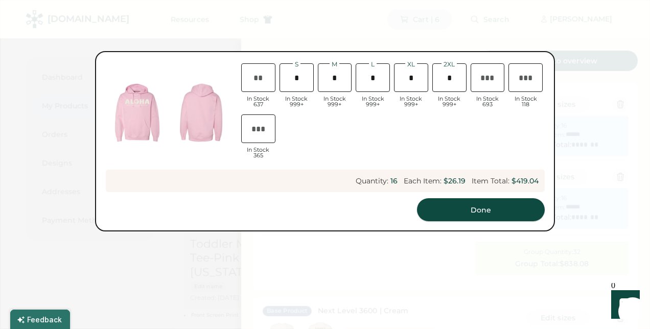
click at [461, 207] on button "Done" at bounding box center [481, 209] width 128 height 23
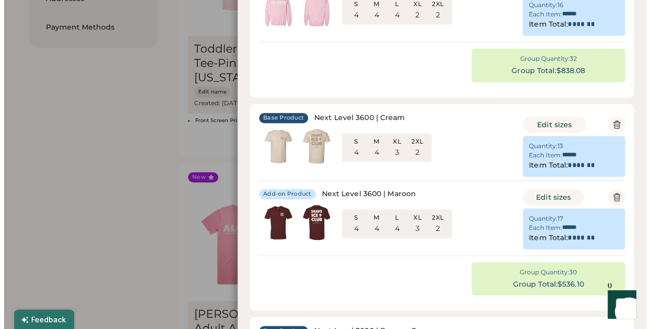
scroll to position [196, 0]
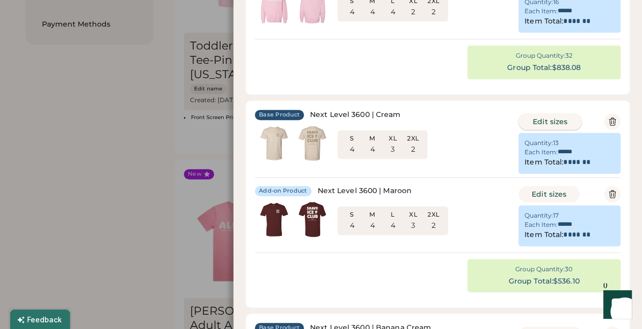
click at [533, 120] on button "Edit sizes" at bounding box center [550, 121] width 63 height 16
type input "*"
type input "**"
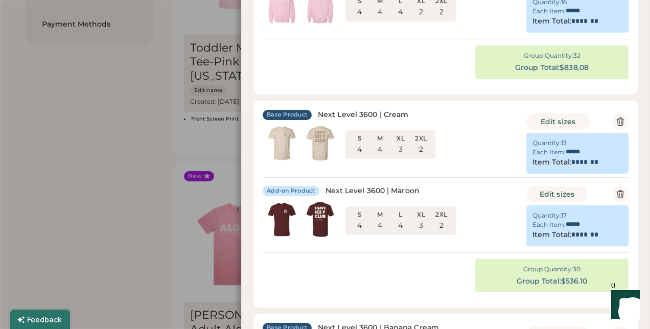
scroll to position [0, 25]
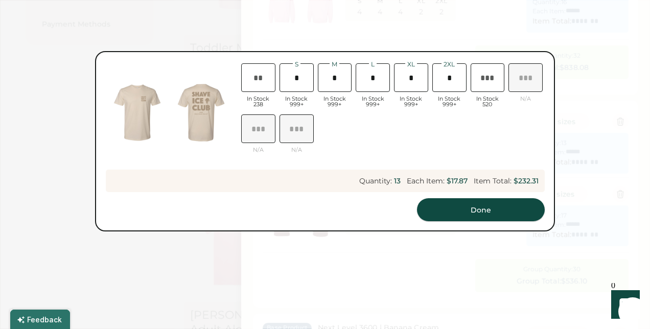
click at [447, 211] on button "Done" at bounding box center [481, 209] width 128 height 23
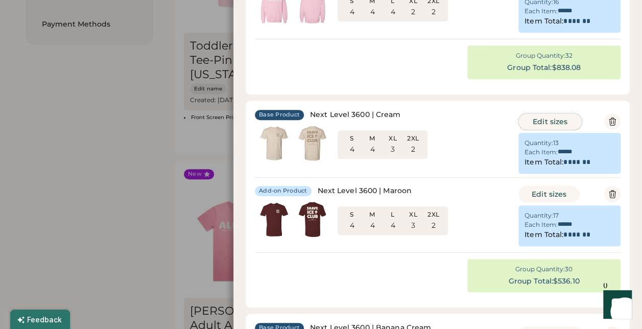
click at [546, 120] on button "Edit sizes" at bounding box center [550, 121] width 63 height 16
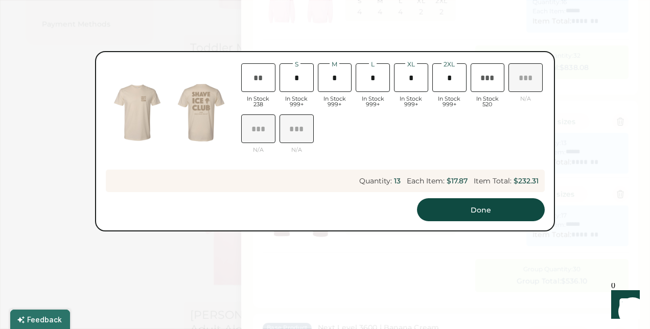
click at [380, 77] on input "input" at bounding box center [373, 77] width 34 height 29
type input "*"
type input "**"
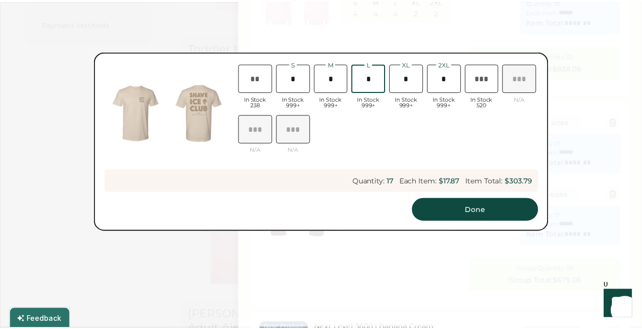
scroll to position [0, 28]
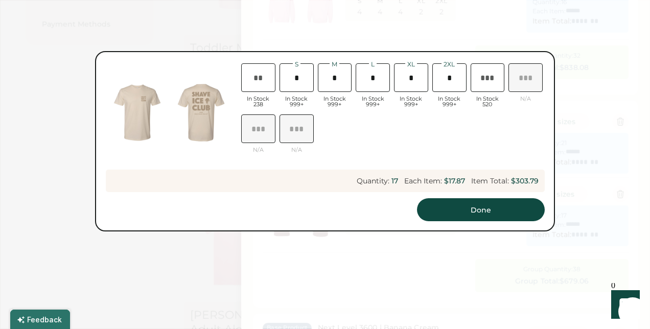
click at [383, 136] on div "XS In Stock 238 S In Stock 999+ M In Stock 999+ L In Stock 999+ XL In Stock 999…" at bounding box center [392, 112] width 306 height 102
click at [474, 206] on button "Done" at bounding box center [481, 209] width 128 height 23
type input "*******"
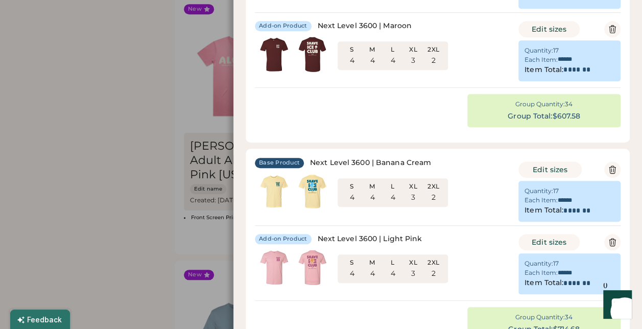
scroll to position [374, 0]
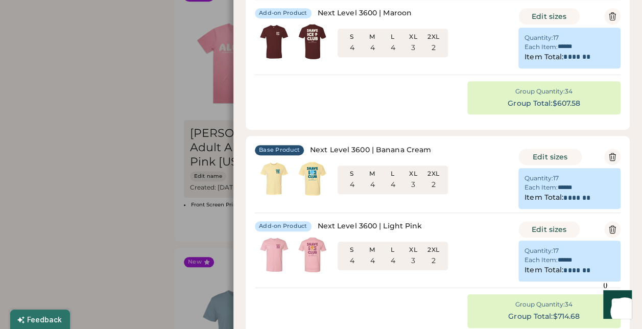
click at [163, 111] on div at bounding box center [321, 164] width 642 height 329
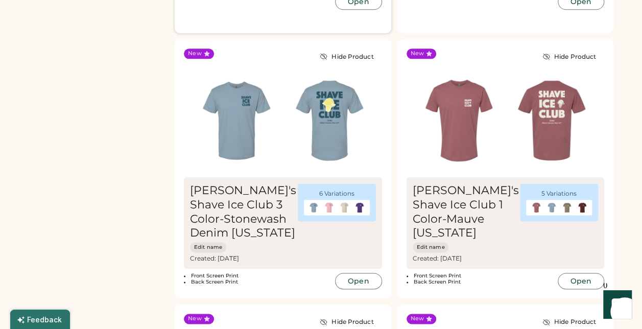
scroll to position [585, 0]
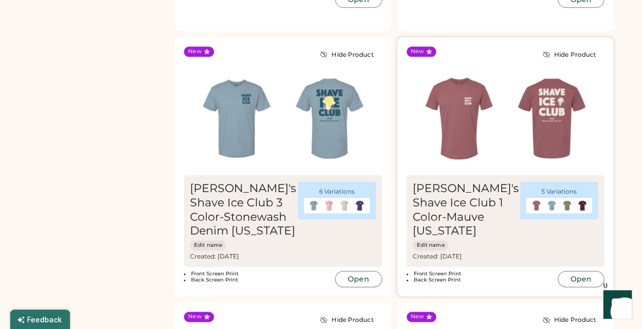
click at [463, 145] on img at bounding box center [459, 118] width 93 height 93
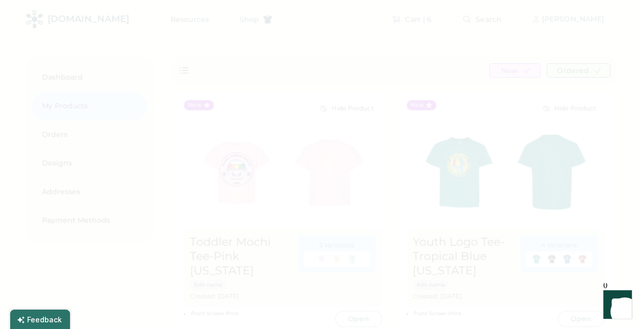
click at [326, 185] on div at bounding box center [321, 164] width 642 height 329
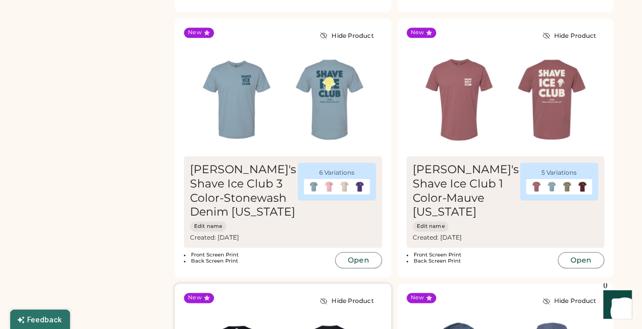
scroll to position [600, 0]
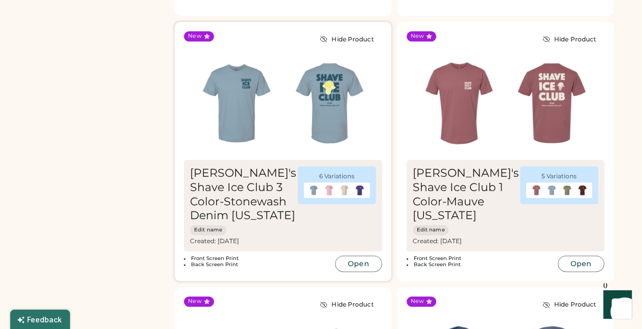
click at [277, 134] on img at bounding box center [236, 103] width 93 height 93
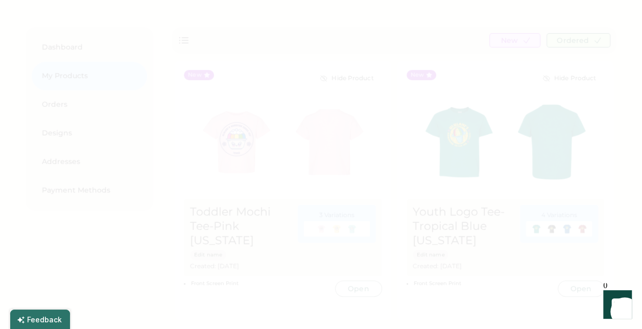
scroll to position [11, 0]
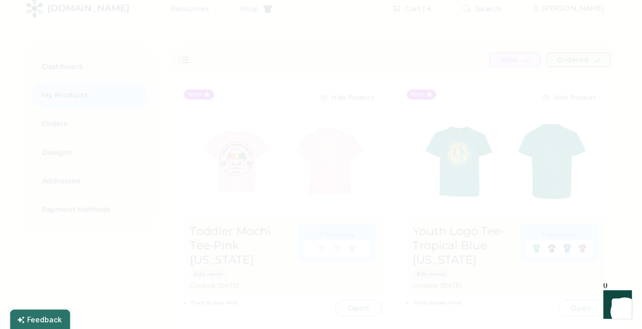
click at [423, 140] on div at bounding box center [321, 164] width 642 height 329
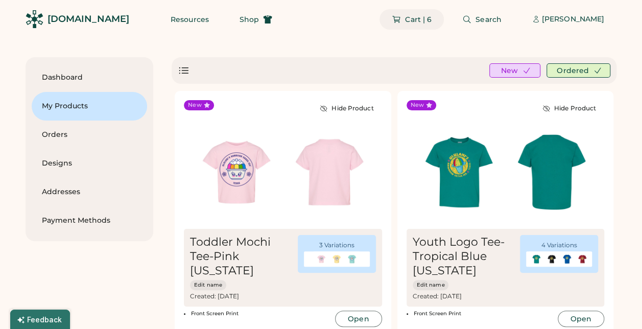
click at [418, 16] on span "Cart | 6" at bounding box center [418, 19] width 27 height 7
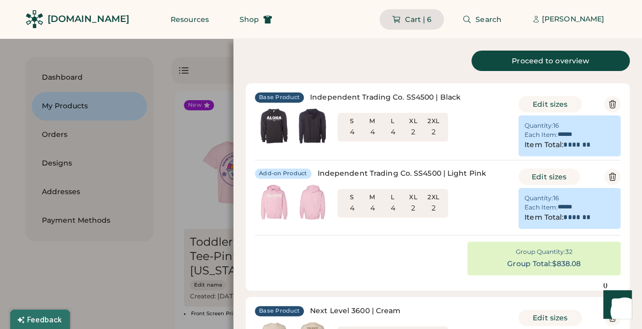
click at [143, 267] on div at bounding box center [321, 164] width 642 height 329
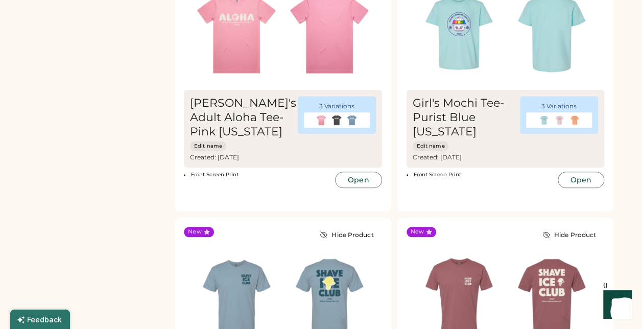
scroll to position [404, 0]
click at [309, 47] on img at bounding box center [329, 33] width 93 height 93
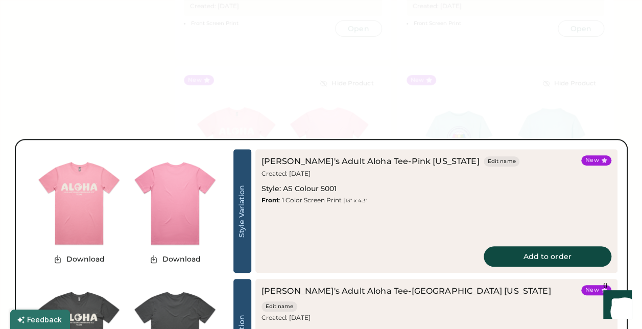
scroll to position [284, 0]
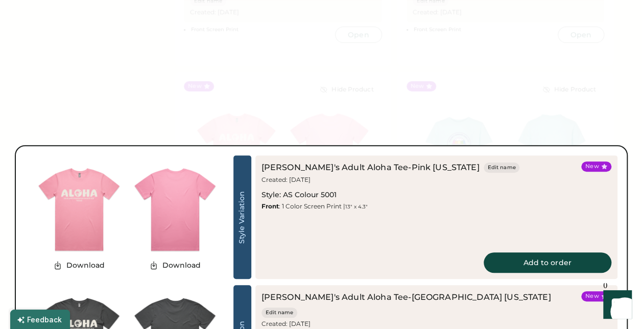
click at [496, 66] on div at bounding box center [321, 164] width 642 height 329
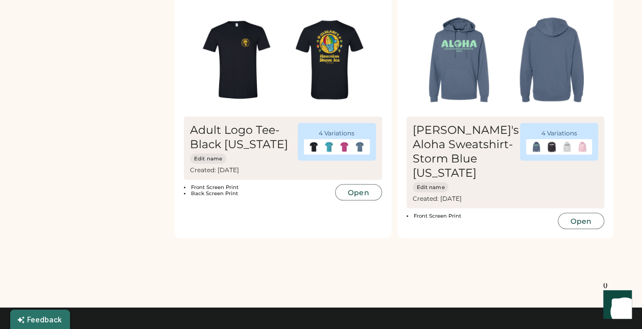
scroll to position [908, 0]
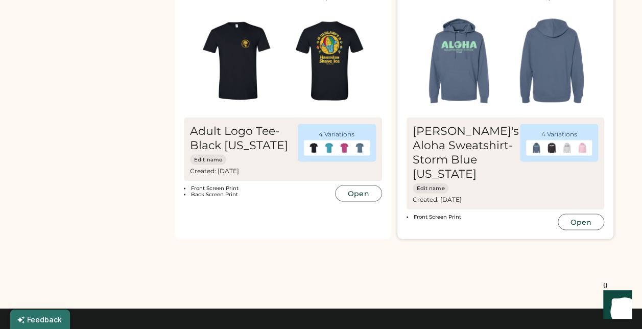
click at [510, 71] on img at bounding box center [551, 60] width 93 height 93
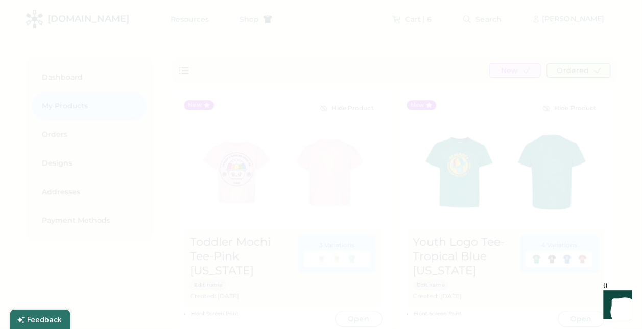
scroll to position [288, 0]
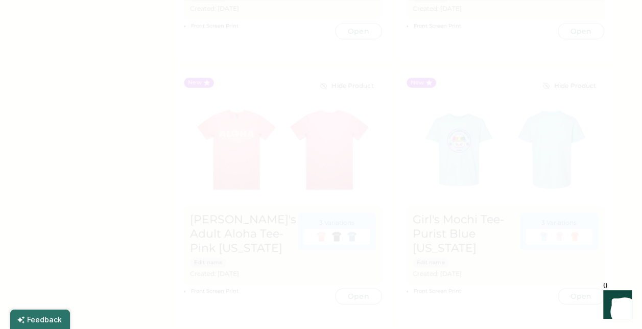
click at [559, 153] on div at bounding box center [321, 164] width 642 height 329
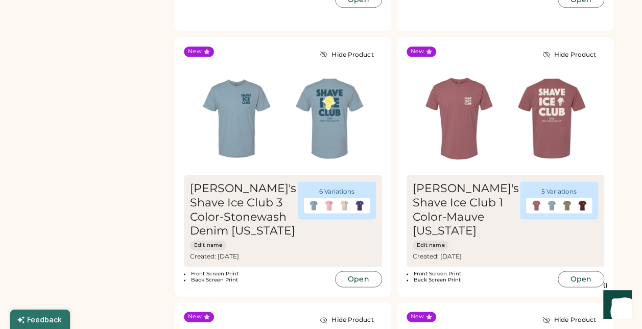
scroll to position [553, 0]
